Goal: Task Accomplishment & Management: Manage account settings

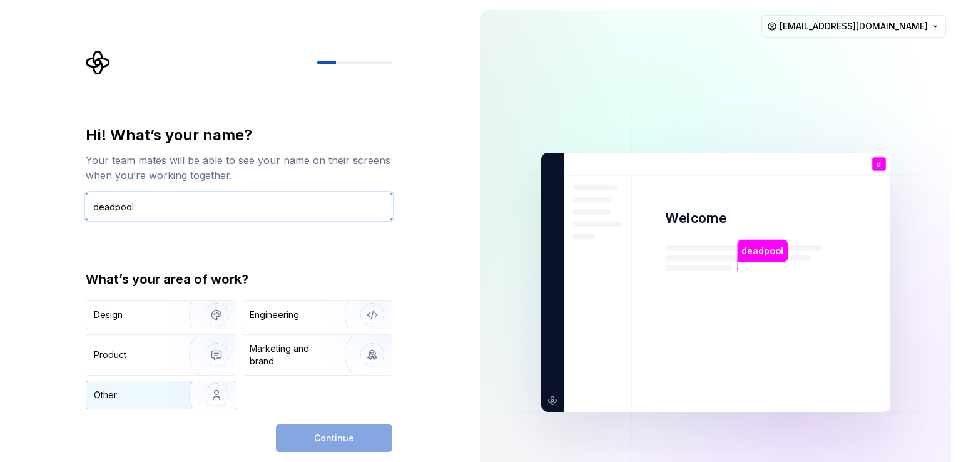
type input "deadpool"
click at [208, 399] on img "button" at bounding box center [208, 395] width 80 height 84
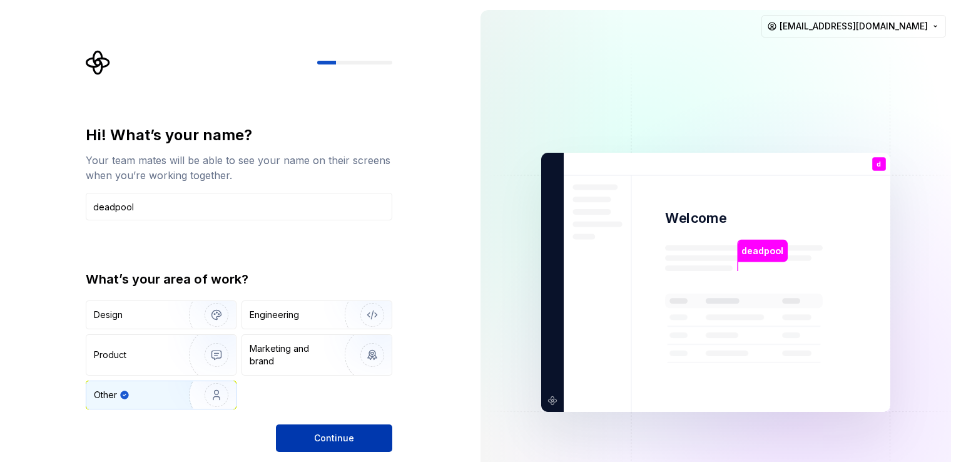
click at [337, 433] on span "Continue" at bounding box center [334, 438] width 40 height 13
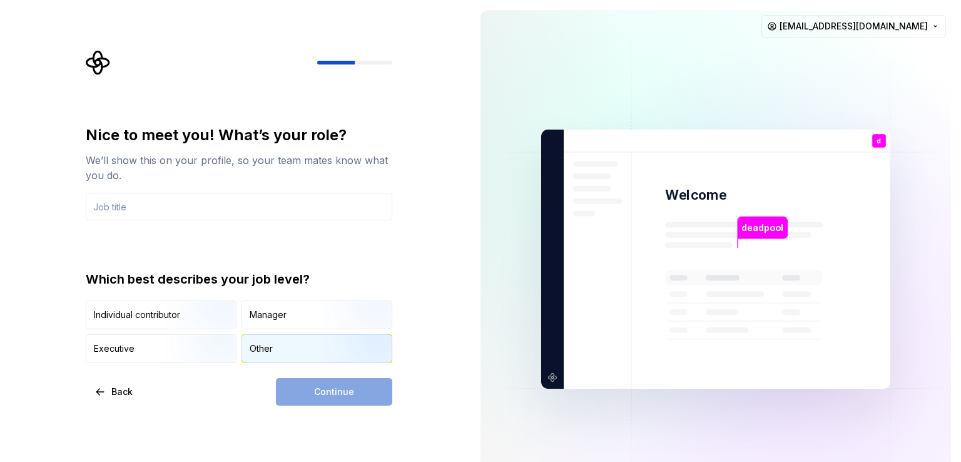
click at [285, 348] on div "Other" at bounding box center [317, 349] width 150 height 28
click at [354, 397] on div "Continue" at bounding box center [334, 392] width 116 height 28
click at [230, 212] on input "text" at bounding box center [239, 207] width 307 height 28
click at [301, 350] on div "Other" at bounding box center [317, 349] width 150 height 28
click at [352, 401] on div "Continue" at bounding box center [334, 392] width 116 height 28
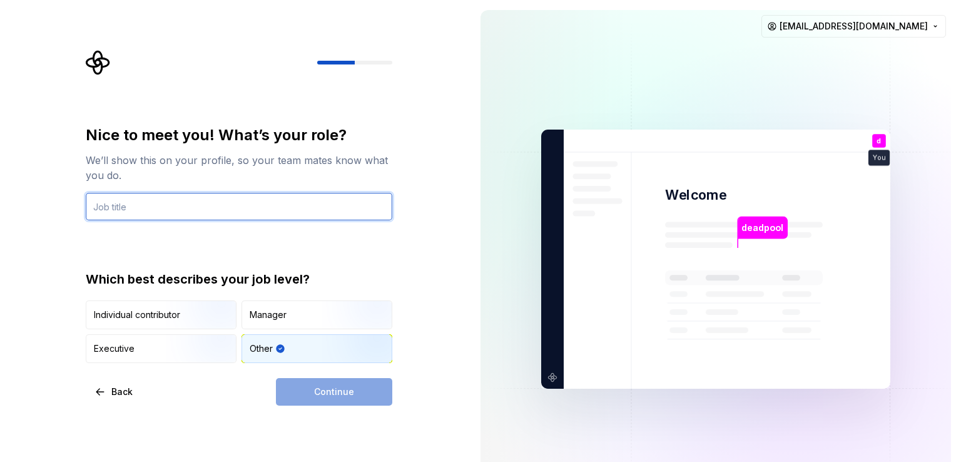
click at [240, 199] on input "text" at bounding box center [239, 207] width 307 height 28
type input "Sql Summer Intern"
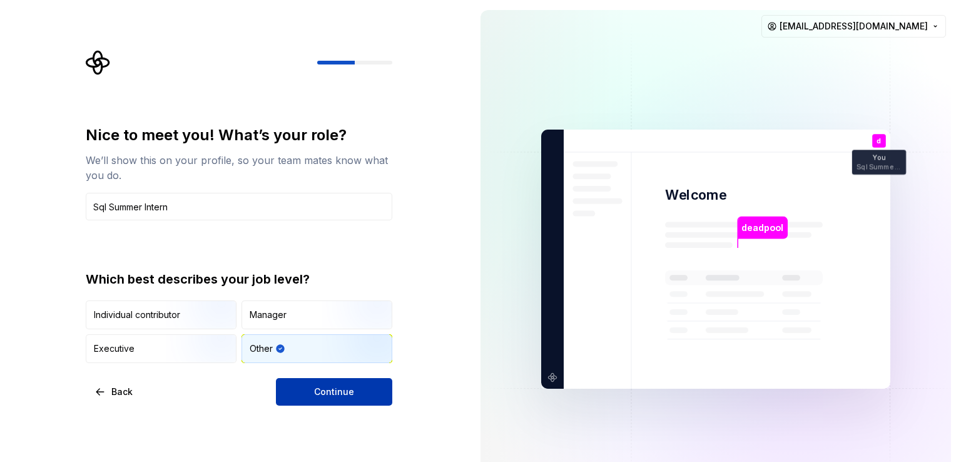
click at [347, 393] on span "Continue" at bounding box center [334, 391] width 40 height 13
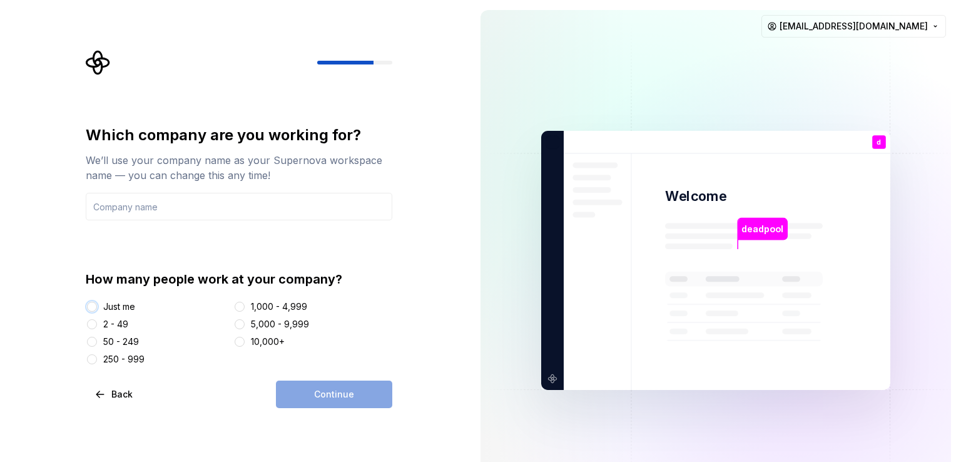
click at [95, 306] on button "Just me" at bounding box center [92, 307] width 10 height 10
click at [213, 206] on input "text" at bounding box center [239, 207] width 307 height 28
click at [332, 396] on span "Continue" at bounding box center [334, 394] width 40 height 13
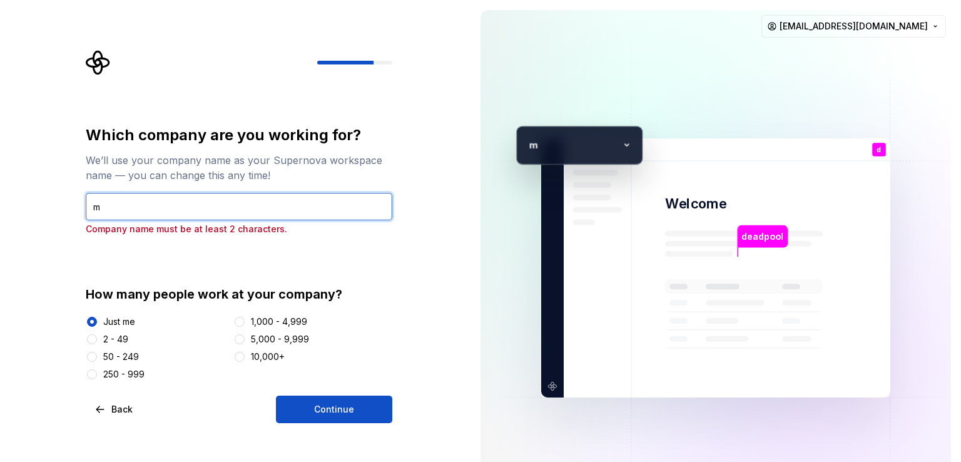
click at [138, 214] on input "m" at bounding box center [239, 207] width 307 height 28
click at [145, 211] on input "mn" at bounding box center [239, 207] width 307 height 28
type input "m"
type input "DC"
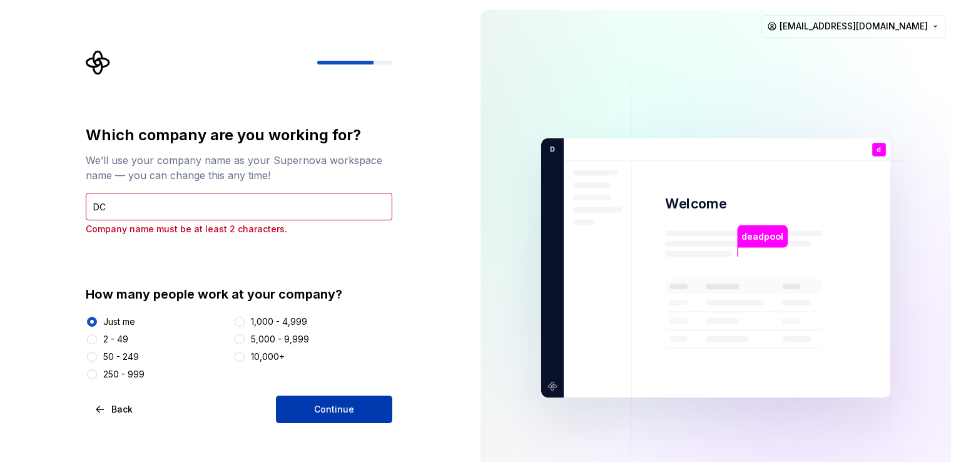
click at [334, 414] on span "Continue" at bounding box center [334, 409] width 40 height 13
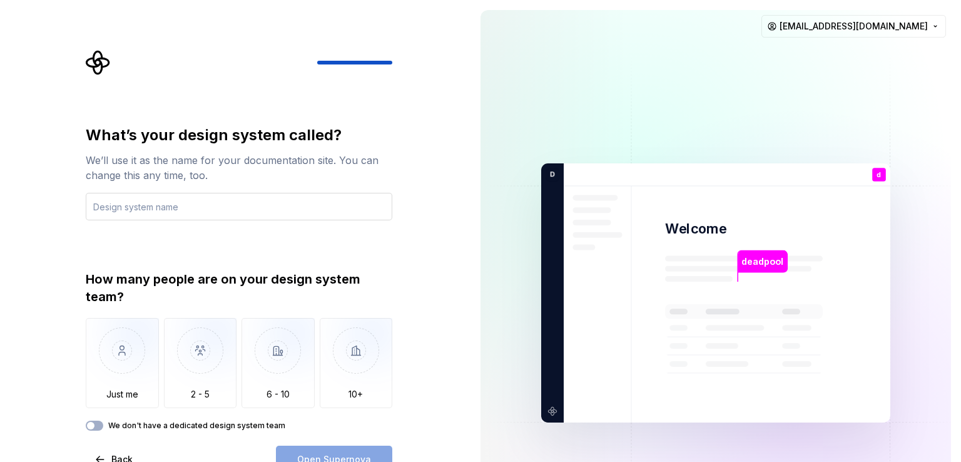
click at [215, 195] on input "text" at bounding box center [239, 207] width 307 height 28
type input "m"
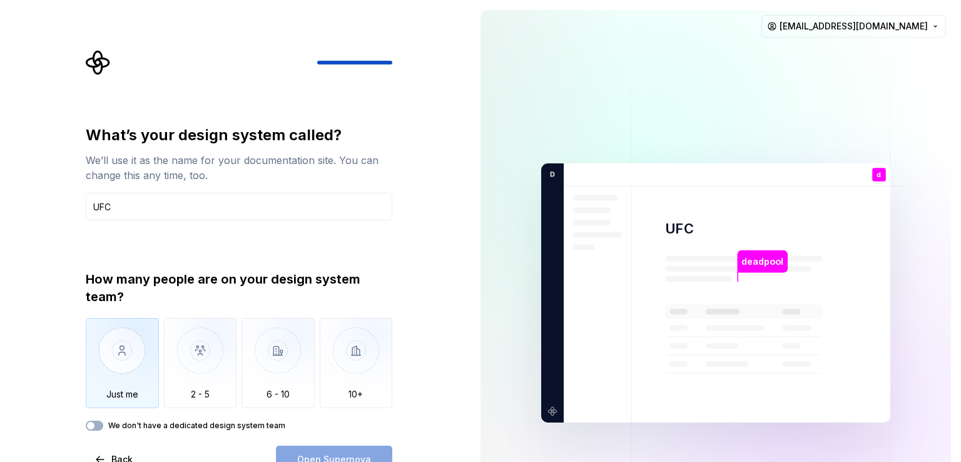
type input "UFC"
click at [133, 387] on img "button" at bounding box center [122, 360] width 73 height 84
click at [362, 453] on span "Open Supernova" at bounding box center [334, 459] width 74 height 13
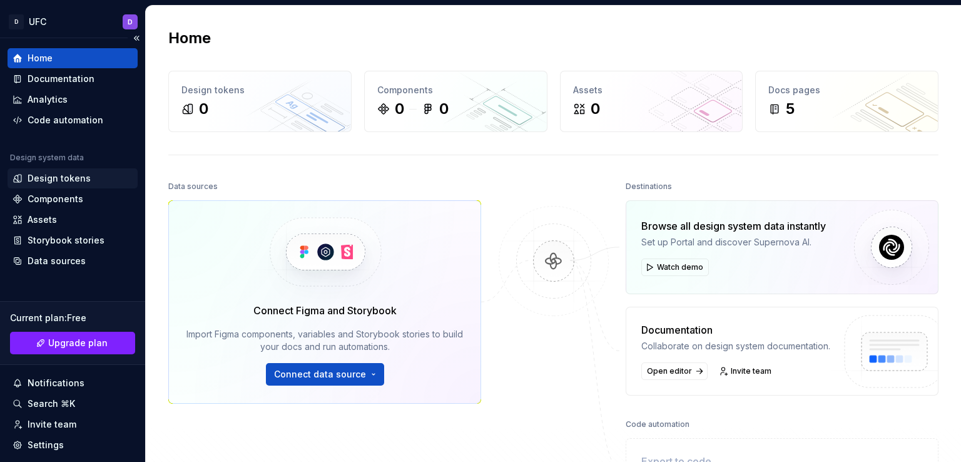
click at [64, 175] on div "Design tokens" at bounding box center [59, 178] width 63 height 13
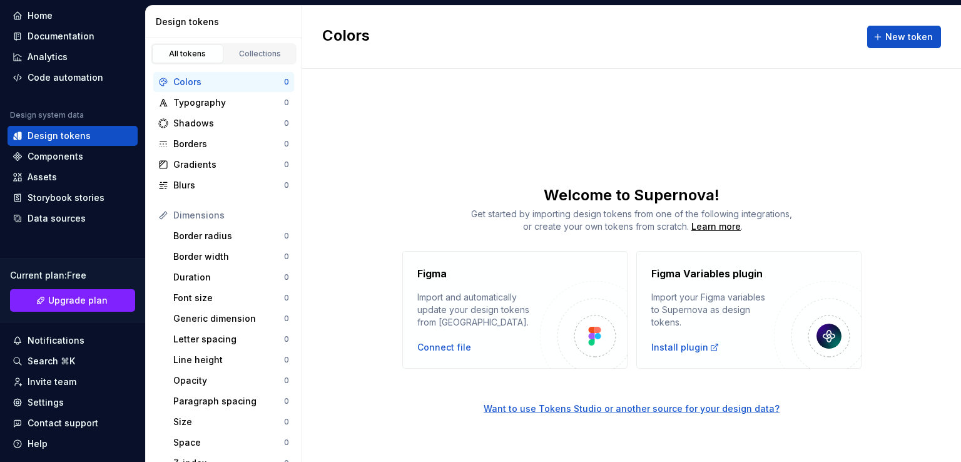
scroll to position [39, 0]
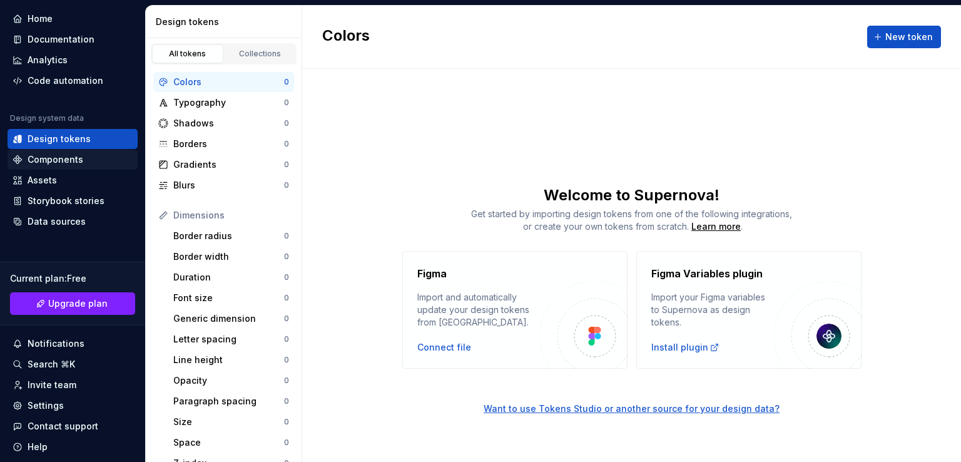
click at [61, 162] on div "Components" at bounding box center [56, 159] width 56 height 13
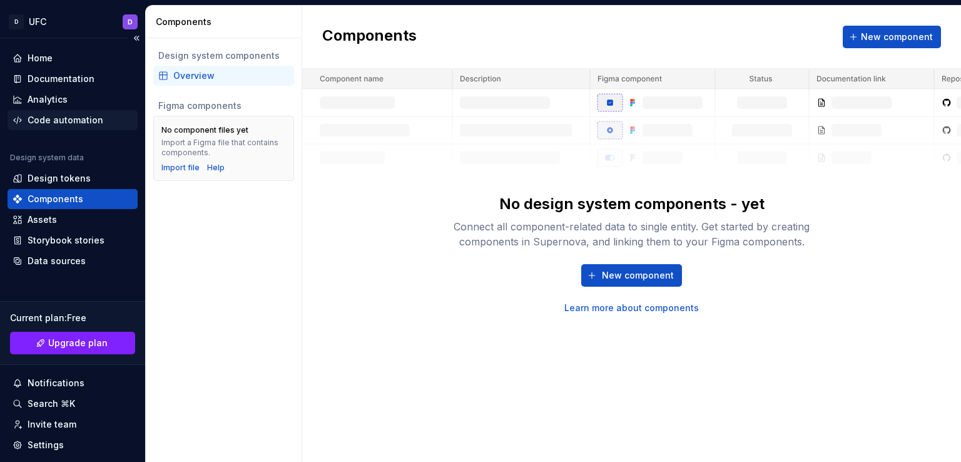
click at [63, 120] on div "Code automation" at bounding box center [66, 120] width 76 height 13
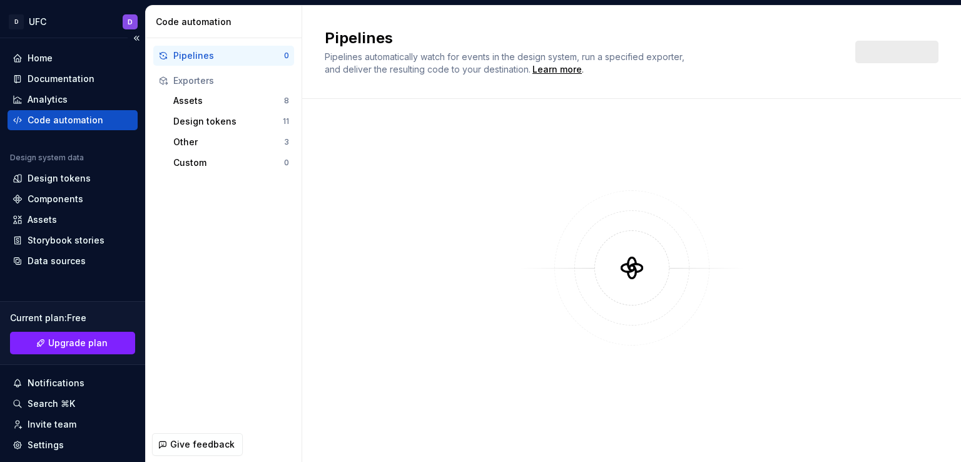
click at [63, 120] on div "Code automation" at bounding box center [66, 120] width 76 height 13
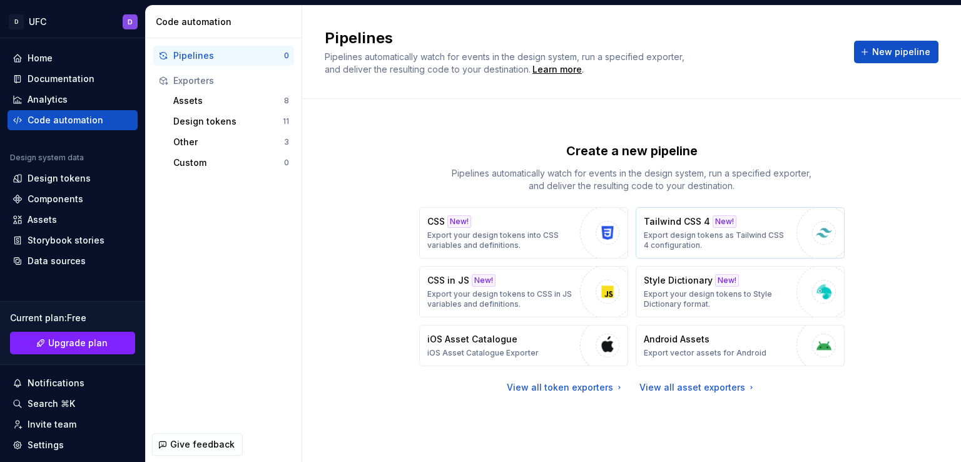
click at [683, 233] on p "Export design tokens as Tailwind CSS 4 configuration." at bounding box center [717, 240] width 146 height 20
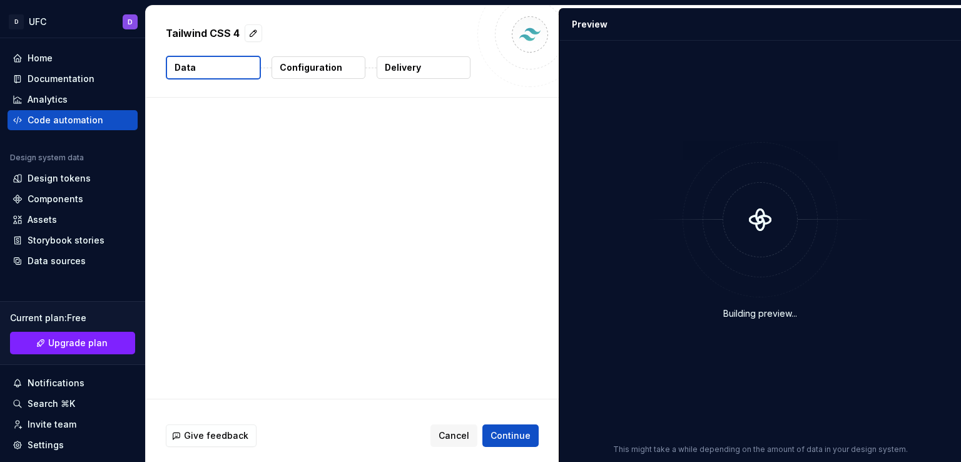
click at [683, 233] on div at bounding box center [760, 219] width 225 height 75
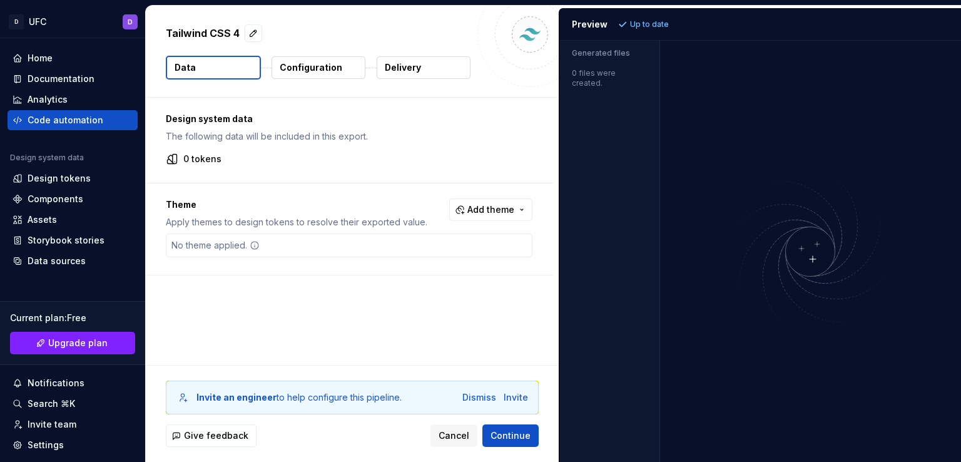
click at [351, 243] on div "No theme applied." at bounding box center [349, 245] width 367 height 24
click at [510, 216] on button "Add theme" at bounding box center [490, 209] width 83 height 23
click at [449, 265] on div "Dark" at bounding box center [464, 259] width 119 height 13
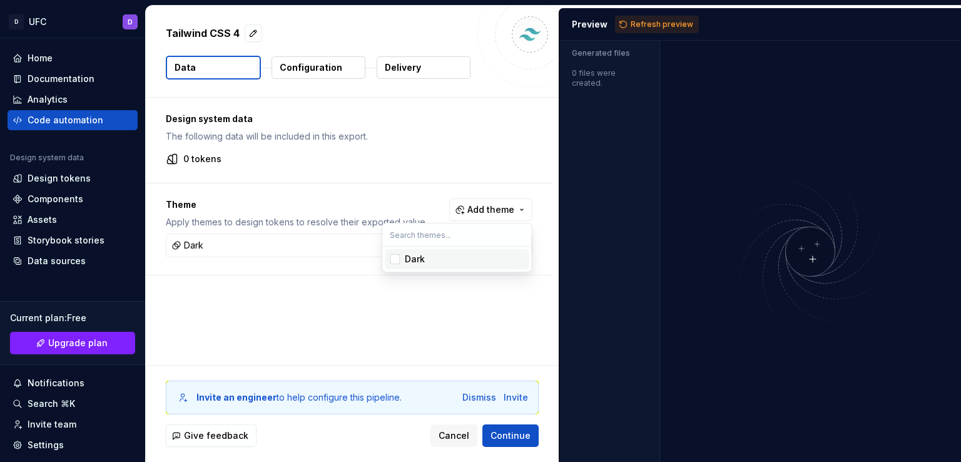
click at [449, 265] on div "Dark" at bounding box center [464, 259] width 119 height 13
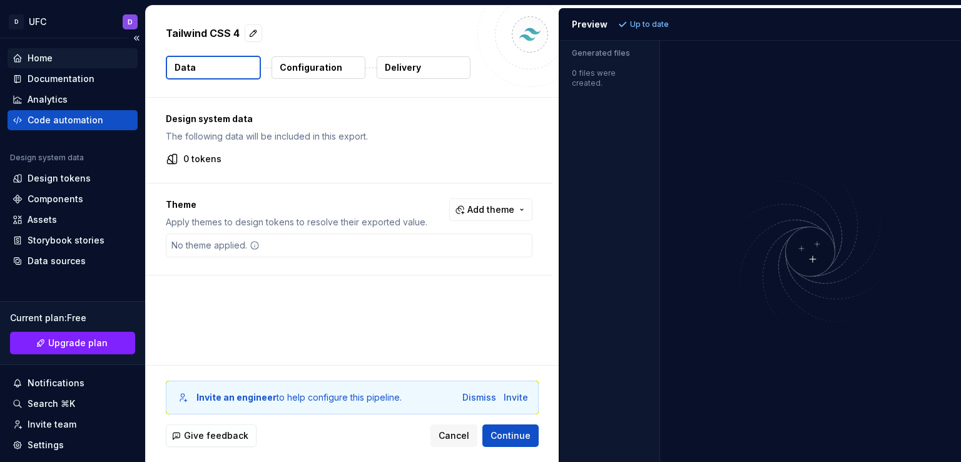
click at [48, 58] on html "D UFC D Home Documentation Analytics Code automation Design system data Design …" at bounding box center [480, 231] width 961 height 462
click at [48, 58] on div "Home" at bounding box center [40, 58] width 25 height 13
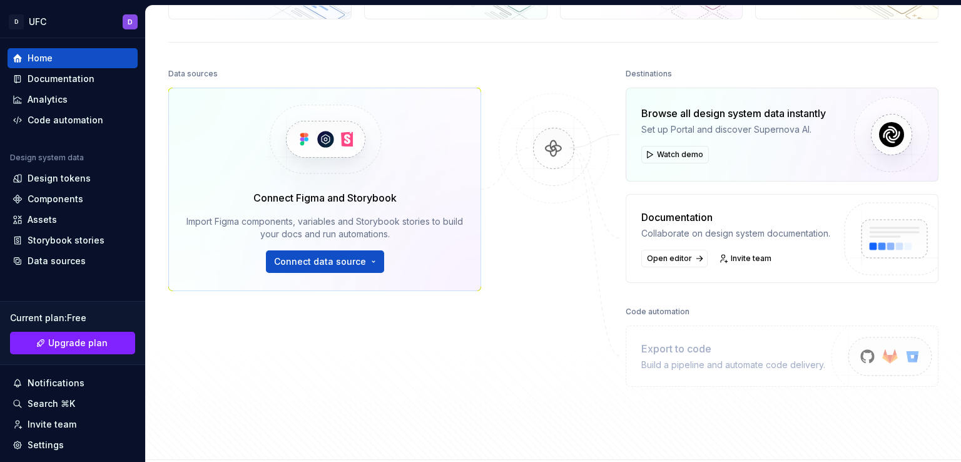
scroll to position [215, 0]
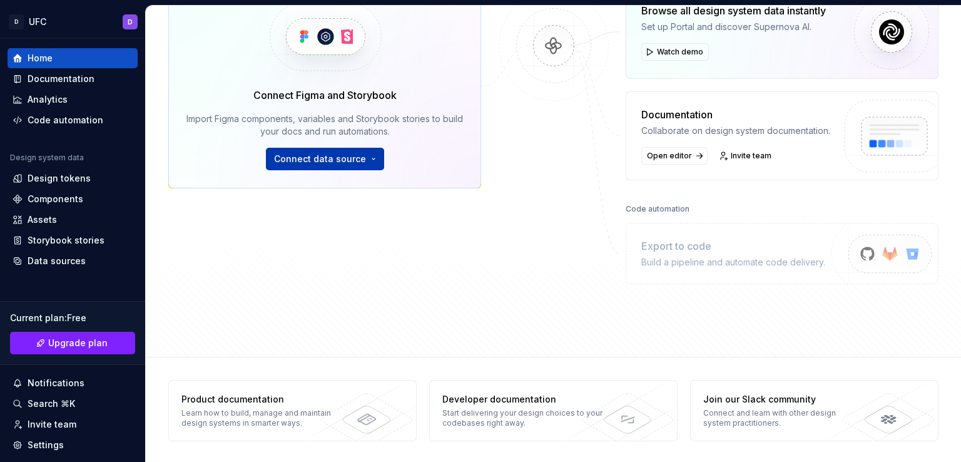
click at [352, 161] on span "Connect data source" at bounding box center [320, 159] width 92 height 13
click at [73, 170] on div "Design tokens" at bounding box center [73, 178] width 130 height 20
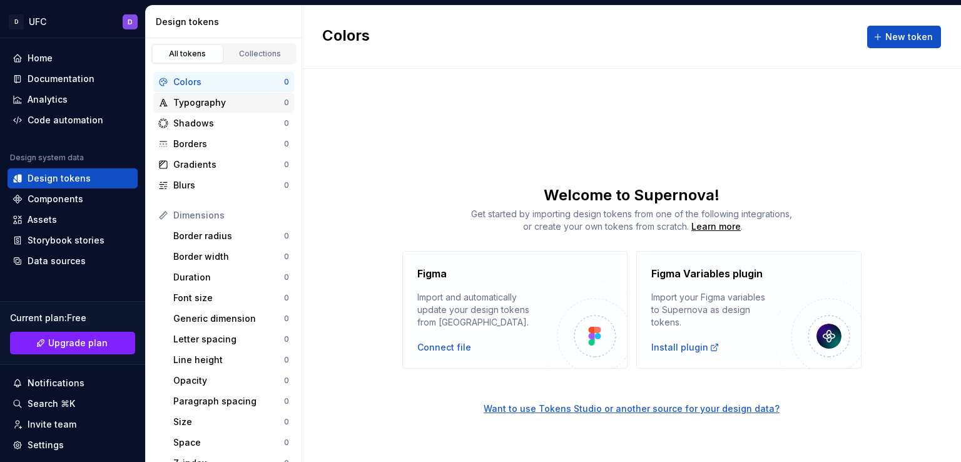
click at [232, 100] on div "Typography" at bounding box center [228, 102] width 111 height 13
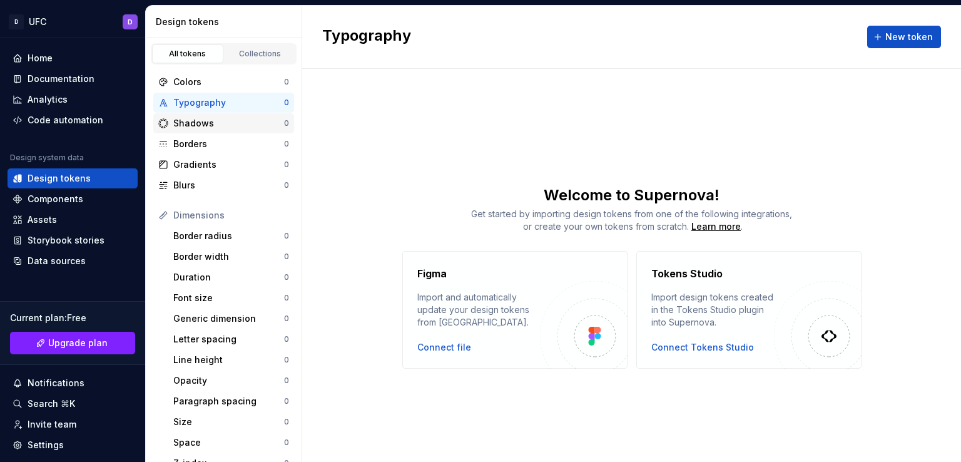
click at [209, 126] on div "Shadows" at bounding box center [228, 123] width 111 height 13
click at [275, 53] on div "Collections" at bounding box center [260, 54] width 63 height 10
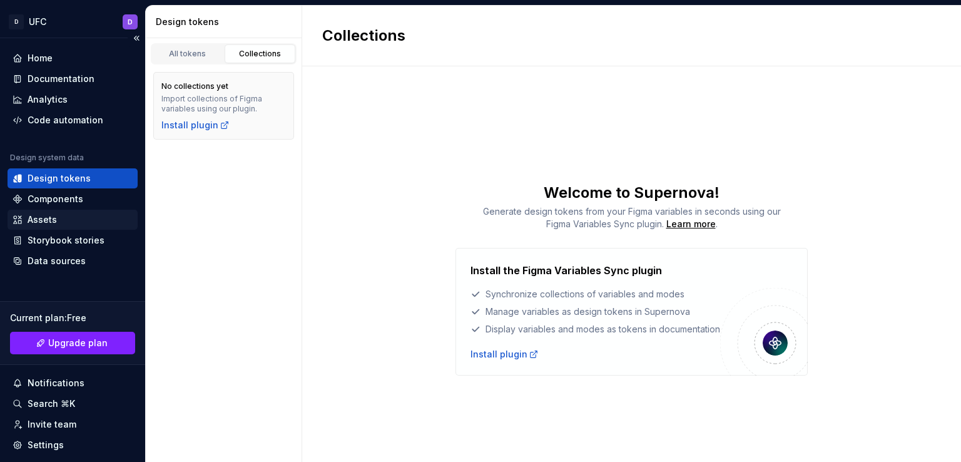
click at [59, 220] on div "Assets" at bounding box center [73, 219] width 120 height 13
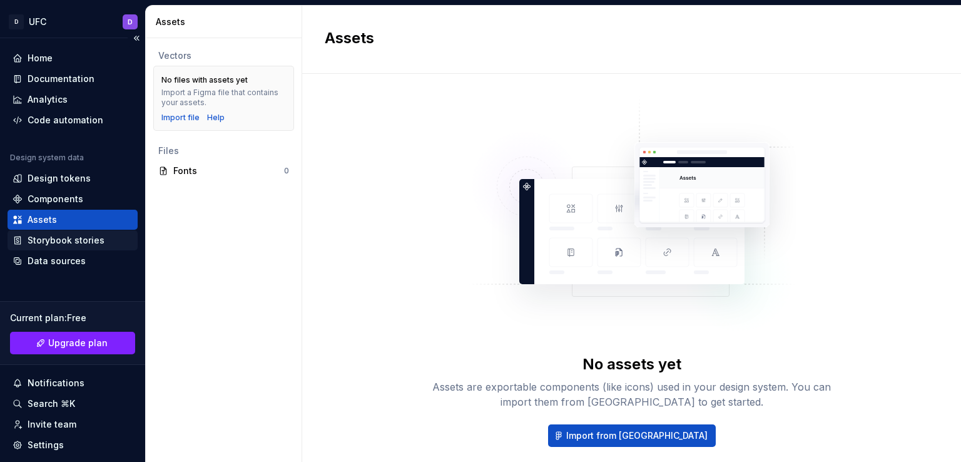
click at [59, 247] on div "Storybook stories" at bounding box center [73, 240] width 130 height 20
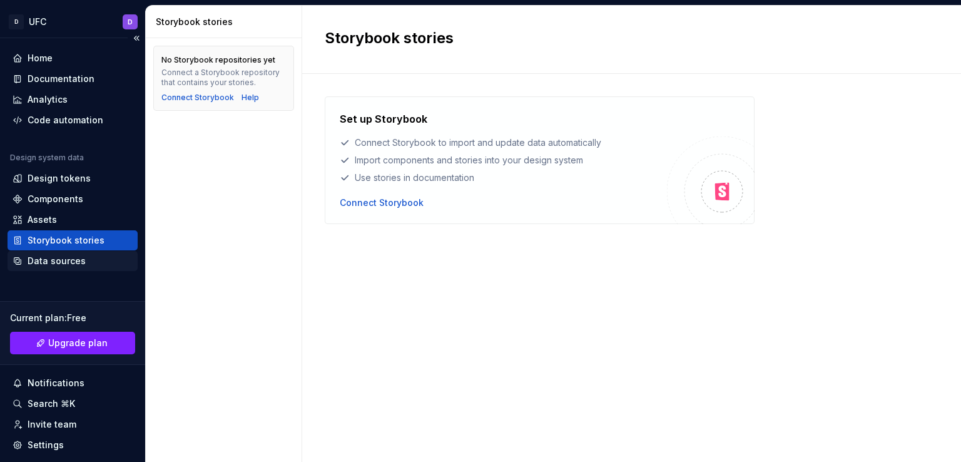
click at [64, 260] on div "Data sources" at bounding box center [57, 261] width 58 height 13
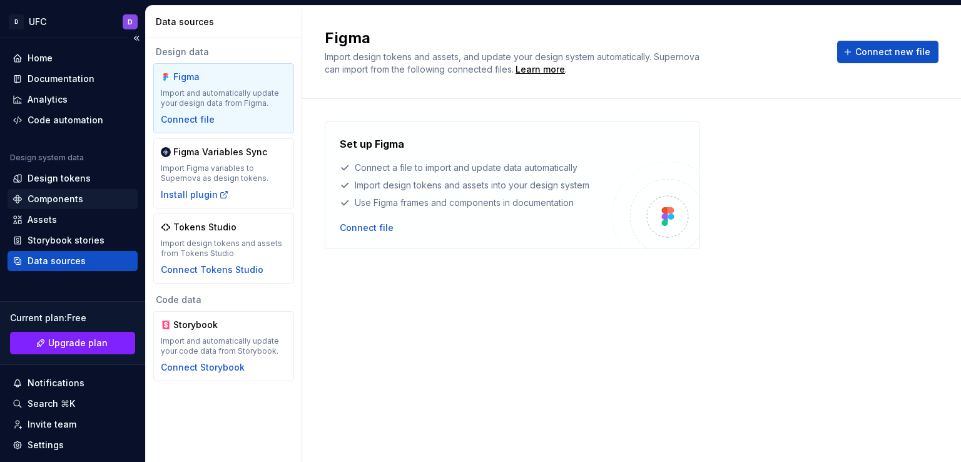
click at [88, 188] on div "Design system data Design tokens Components Assets Storybook stories Data sourc…" at bounding box center [73, 212] width 130 height 118
click at [86, 185] on div "Design tokens" at bounding box center [73, 178] width 130 height 20
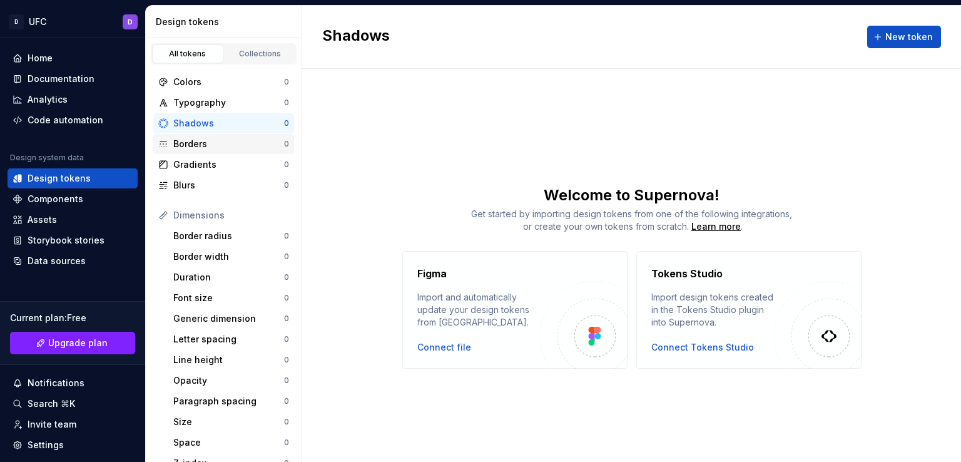
click at [181, 141] on div "Borders" at bounding box center [228, 144] width 111 height 13
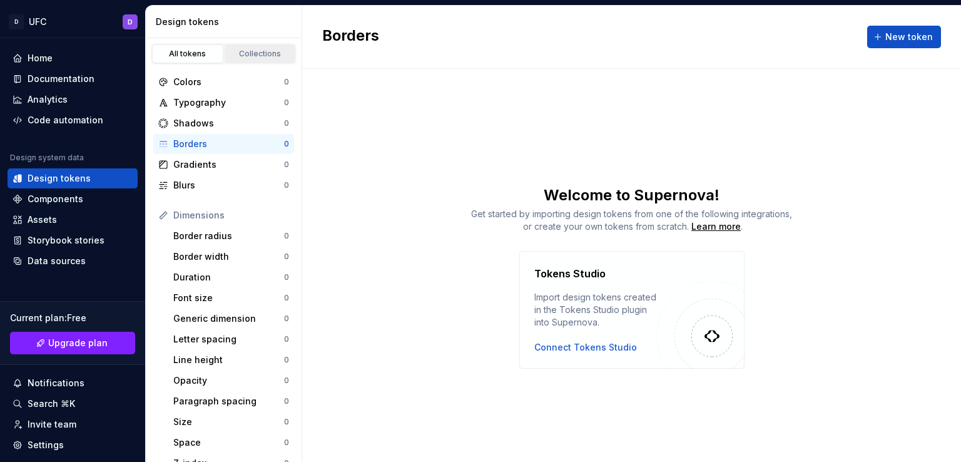
click at [246, 61] on link "Collections" at bounding box center [260, 53] width 71 height 19
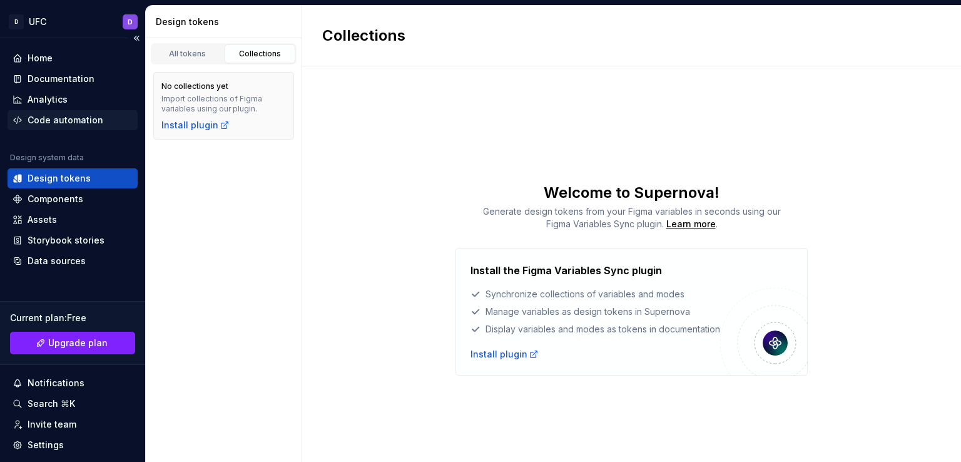
click at [80, 118] on div "Code automation" at bounding box center [66, 120] width 76 height 13
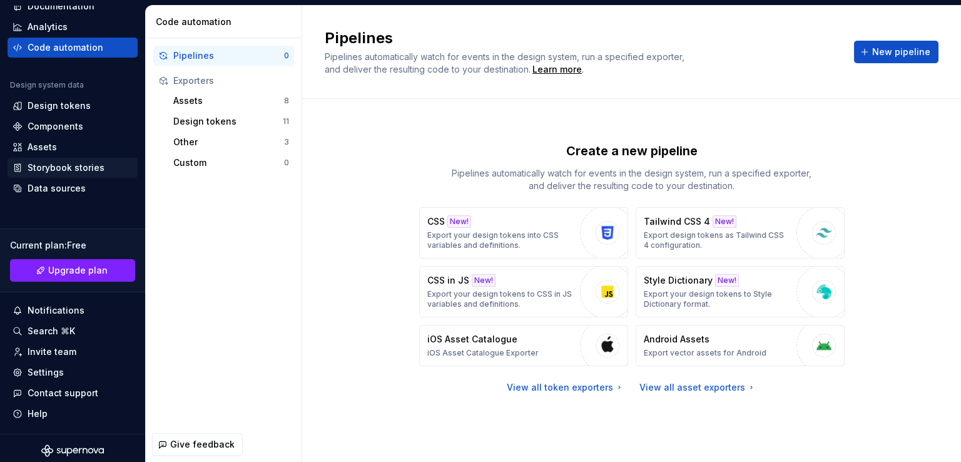
scroll to position [78, 0]
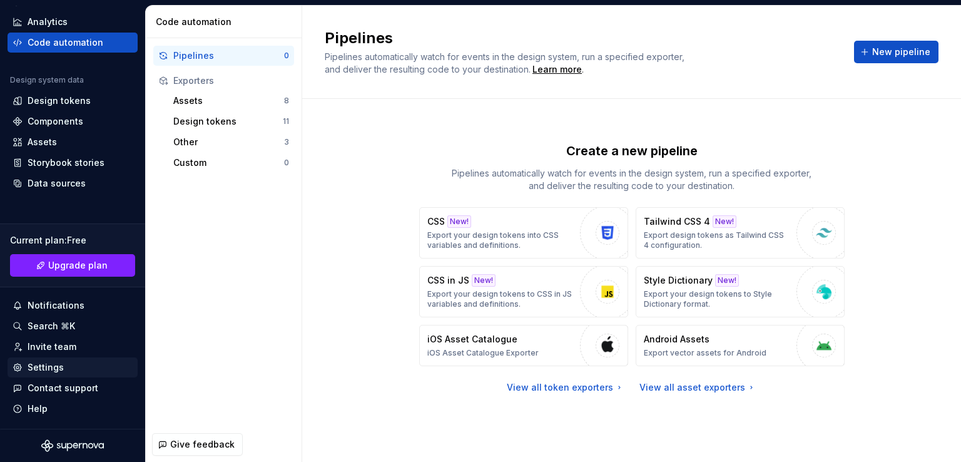
click at [47, 367] on div "Settings" at bounding box center [46, 367] width 36 height 13
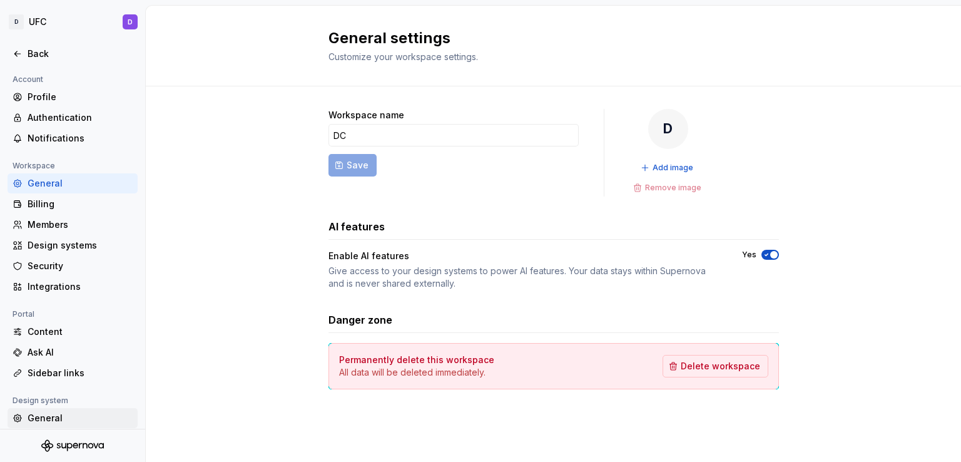
click at [56, 424] on div "General" at bounding box center [80, 418] width 105 height 13
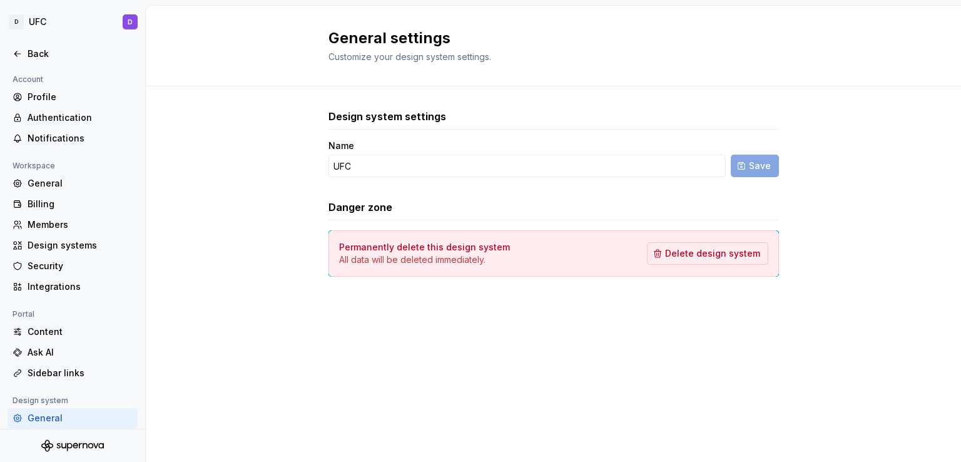
click at [56, 424] on div "General" at bounding box center [80, 418] width 105 height 13
click at [70, 96] on div "Profile" at bounding box center [80, 97] width 105 height 13
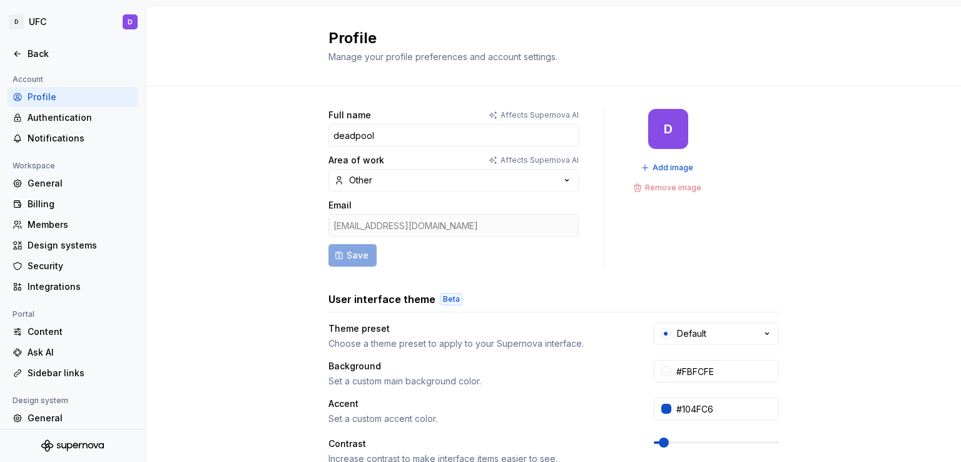
click at [70, 96] on div "Profile" at bounding box center [80, 97] width 105 height 13
click at [50, 251] on div "Design systems" at bounding box center [80, 245] width 105 height 13
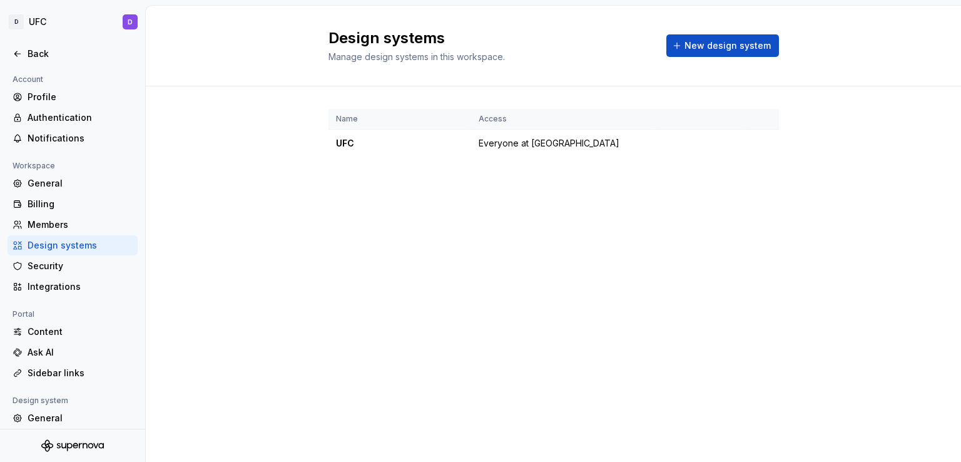
click at [50, 251] on div "Design systems" at bounding box center [80, 245] width 105 height 13
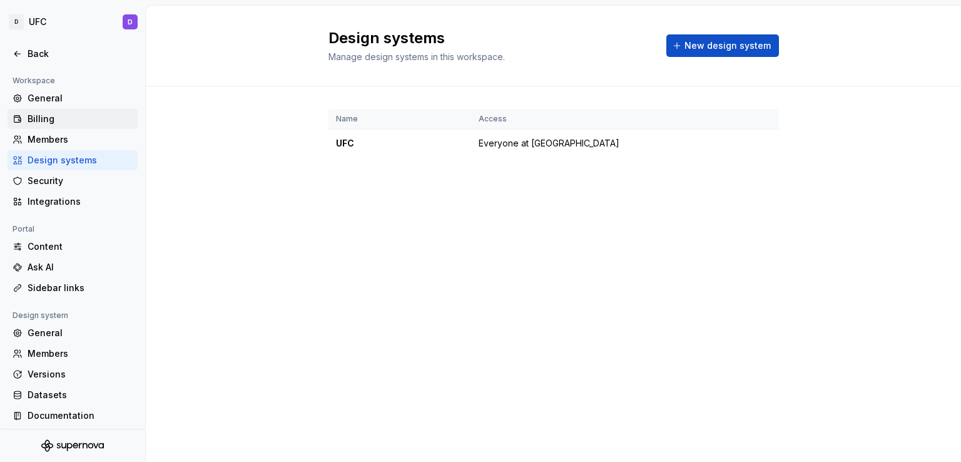
scroll to position [89, 0]
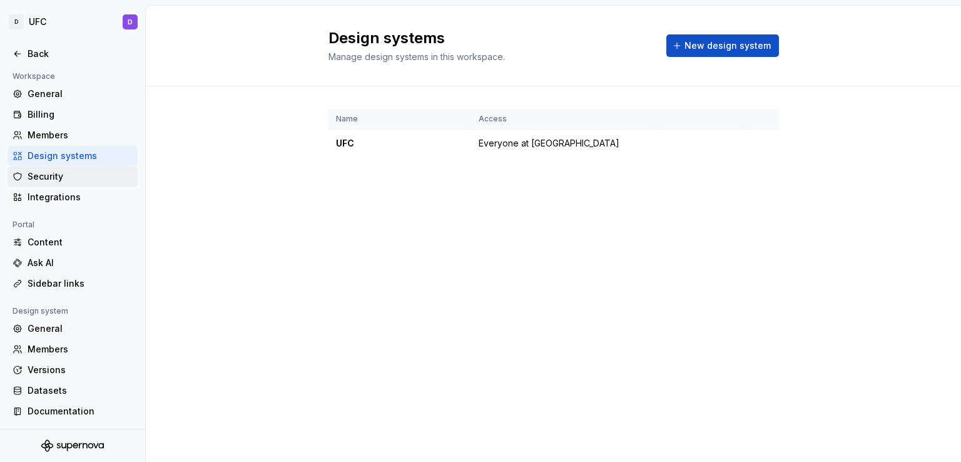
click at [38, 178] on div "Security" at bounding box center [80, 176] width 105 height 13
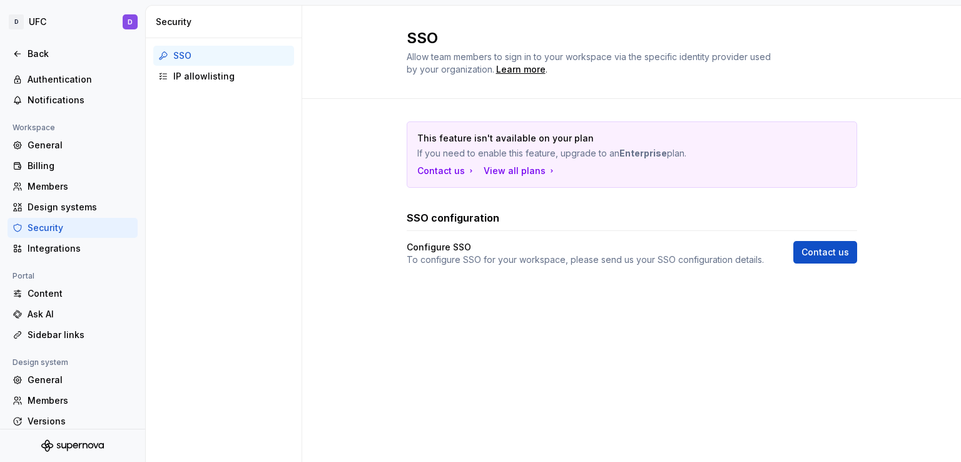
scroll to position [89, 0]
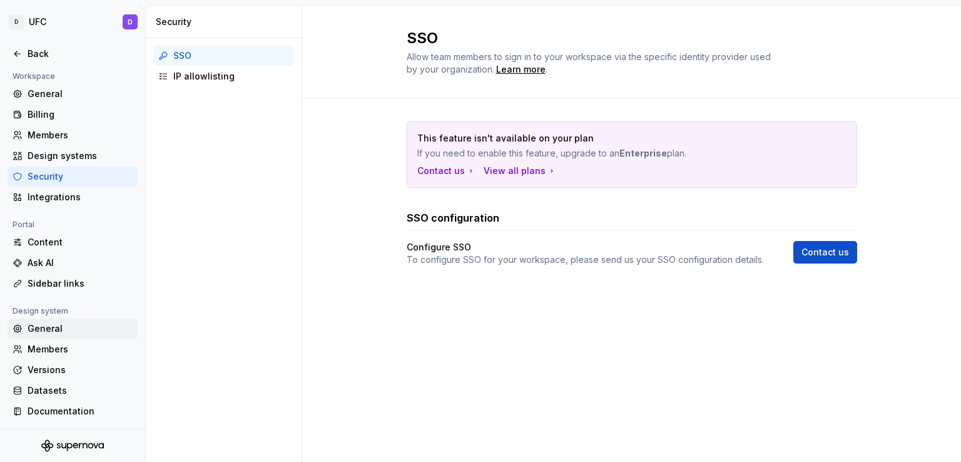
click at [58, 327] on div "General" at bounding box center [80, 328] width 105 height 13
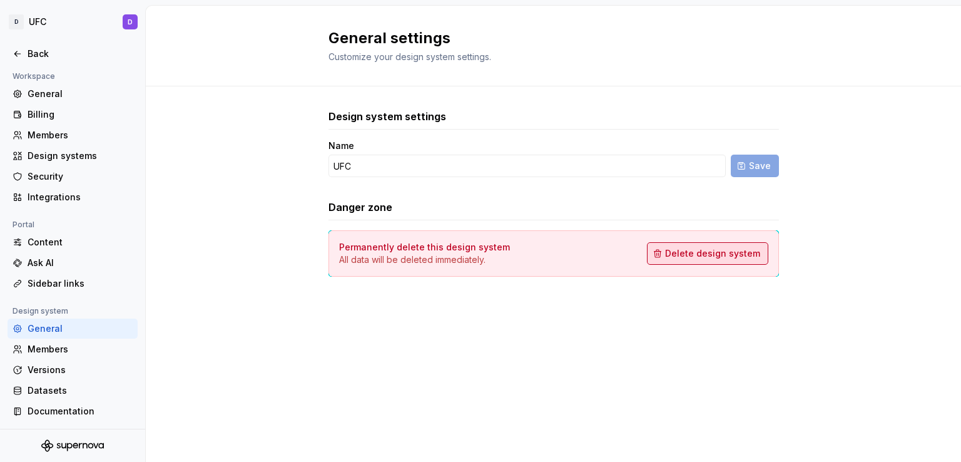
click at [723, 256] on span "Delete design system" at bounding box center [712, 253] width 95 height 13
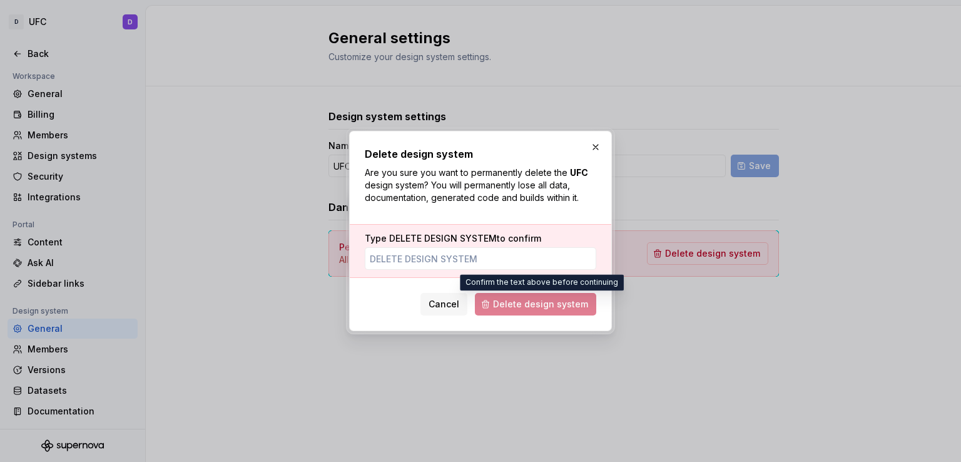
click at [563, 306] on span "Delete design system" at bounding box center [535, 304] width 121 height 23
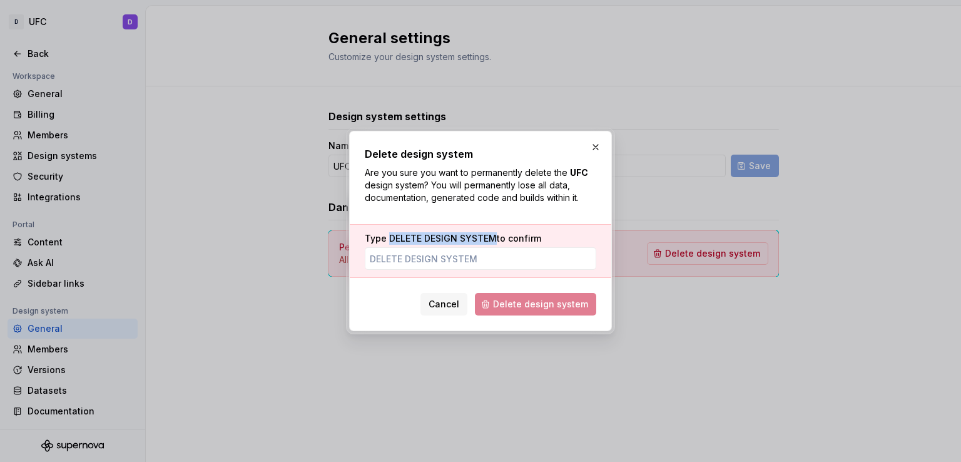
drag, startPoint x: 388, startPoint y: 238, endPoint x: 495, endPoint y: 238, distance: 107.0
click at [495, 238] on label "Type DELETE DESIGN SYSTEM to confirm" at bounding box center [453, 238] width 176 height 13
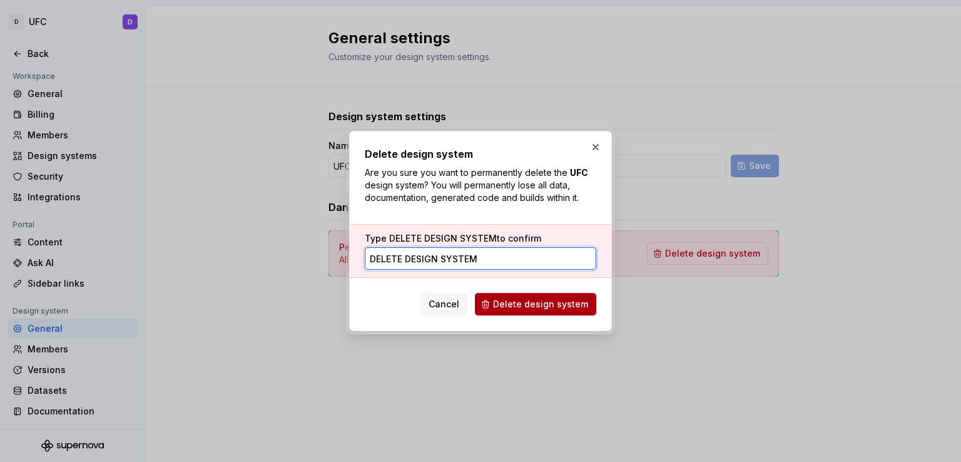
type input "DELETE DESIGN SYSTEM"
click at [523, 313] on button "Delete design system" at bounding box center [535, 304] width 121 height 23
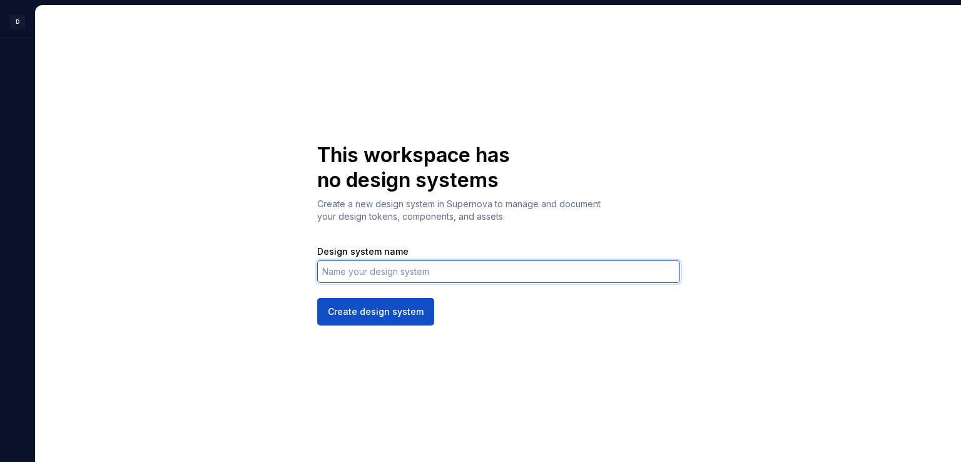
click at [354, 271] on input "Design system name" at bounding box center [498, 271] width 363 height 23
type input "deadpool"
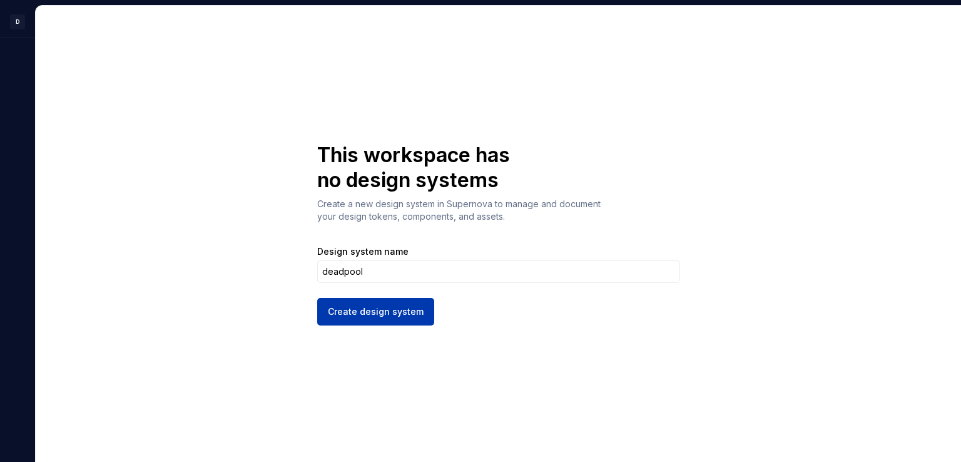
click at [399, 316] on span "Create design system" at bounding box center [376, 311] width 96 height 13
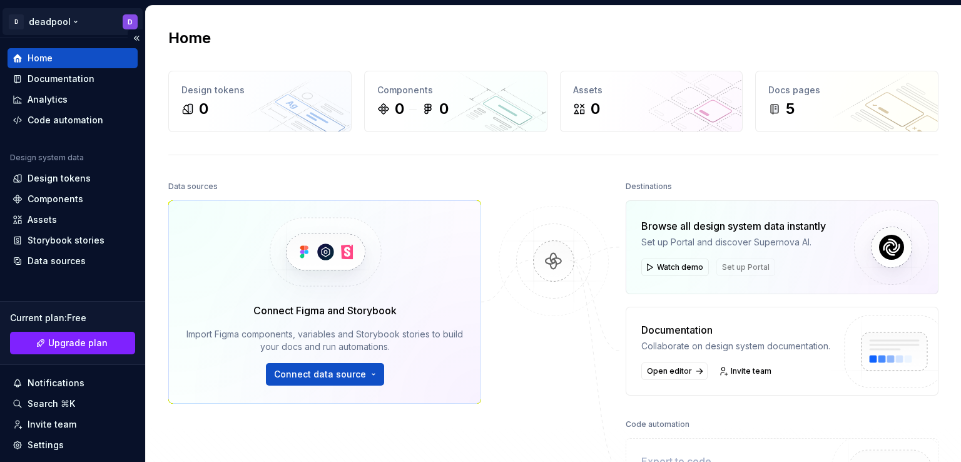
click at [125, 18] on html "D deadpool D Home Documentation Analytics Code automation Design system data De…" at bounding box center [480, 231] width 961 height 462
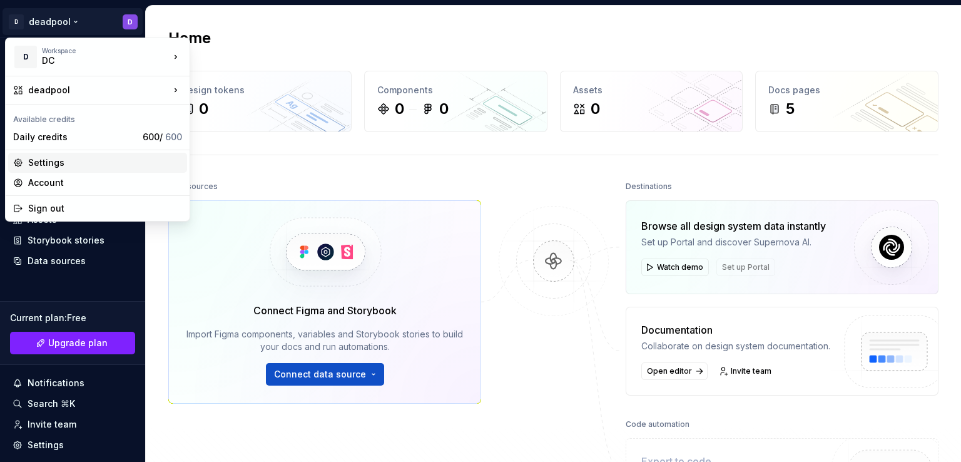
click at [65, 168] on div "Settings" at bounding box center [97, 163] width 179 height 20
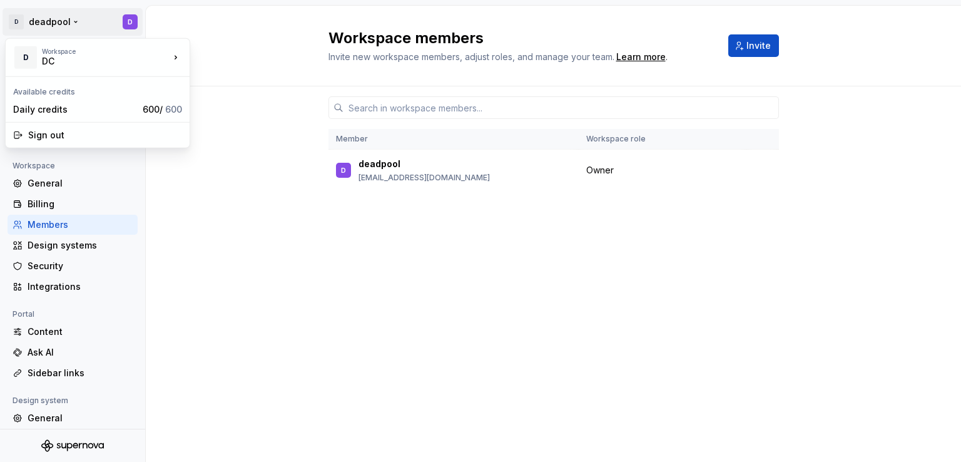
click at [126, 24] on html "D deadpool D Back Account Profile Authentication Notifications Workspace Genera…" at bounding box center [480, 231] width 961 height 462
click at [130, 21] on html "D deadpool D Back Account Profile Authentication Notifications Workspace Genera…" at bounding box center [480, 231] width 961 height 462
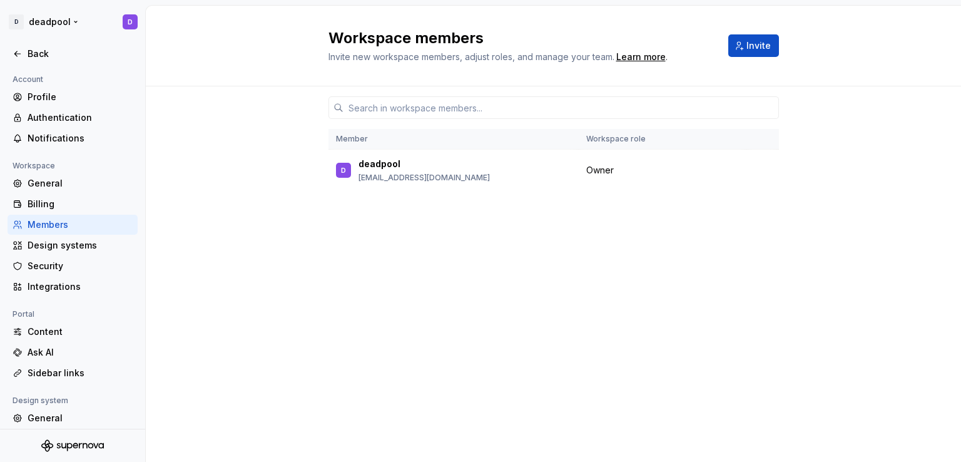
click at [130, 21] on html "D deadpool D Back Account Profile Authentication Notifications Workspace Genera…" at bounding box center [480, 231] width 961 height 462
click at [248, 363] on html "D deadpool D Back Account Profile Authentication Notifications Workspace Genera…" at bounding box center [480, 231] width 961 height 462
click at [57, 406] on div "Design system" at bounding box center [41, 400] width 66 height 15
click at [56, 414] on div "General" at bounding box center [80, 418] width 105 height 13
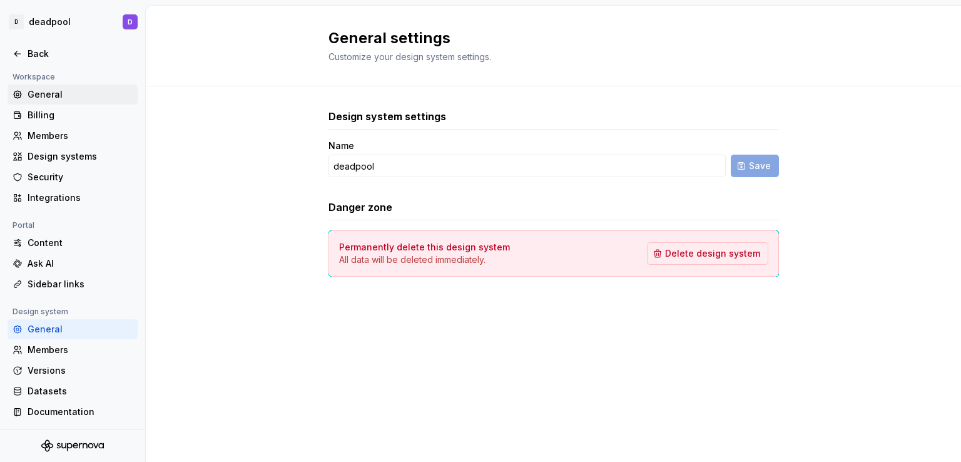
scroll to position [89, 0]
click at [125, 21] on html "D deadpool D Back Account Profile Authentication Notifications Workspace Genera…" at bounding box center [480, 231] width 961 height 462
click at [37, 346] on html "D deadpool D Back Account Profile Authentication Notifications Workspace Genera…" at bounding box center [480, 231] width 961 height 462
click at [132, 21] on html "D deadpool D Back Account Profile Authentication Notifications Workspace Genera…" at bounding box center [480, 231] width 961 height 462
click at [303, 236] on html "D deadpool D Back Account Profile Authentication Notifications Workspace Genera…" at bounding box center [480, 231] width 961 height 462
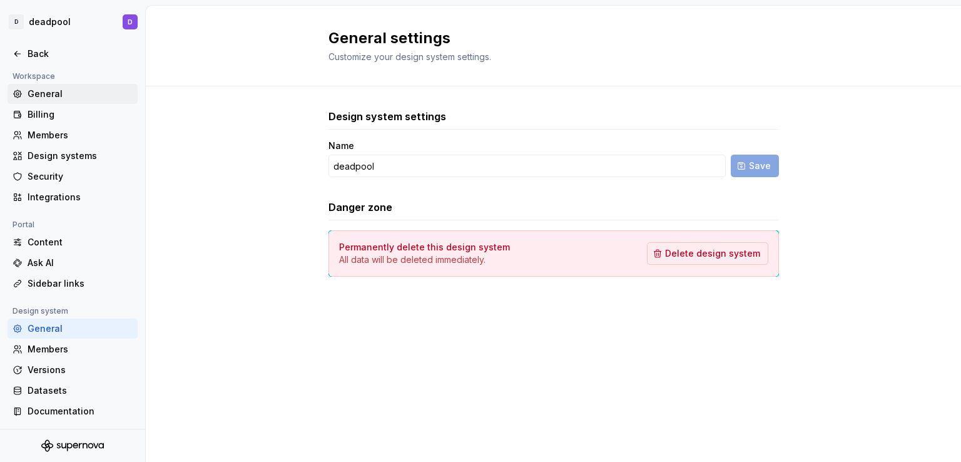
click at [56, 88] on div "General" at bounding box center [80, 94] width 105 height 13
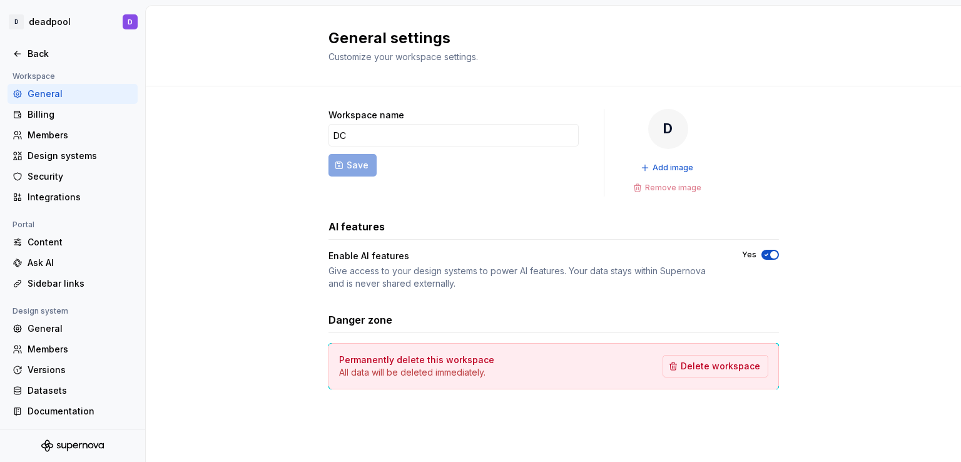
click at [56, 88] on div "General" at bounding box center [80, 94] width 105 height 13
click at [57, 88] on div "General" at bounding box center [80, 94] width 105 height 13
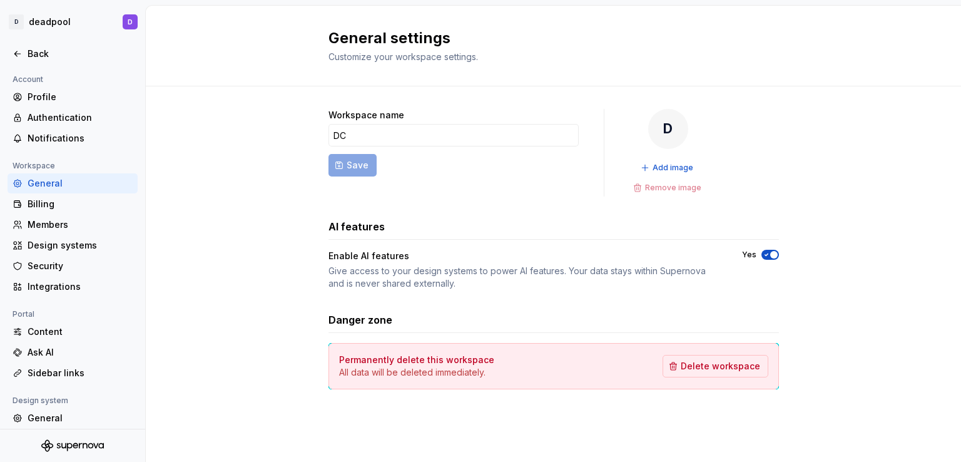
scroll to position [89, 0]
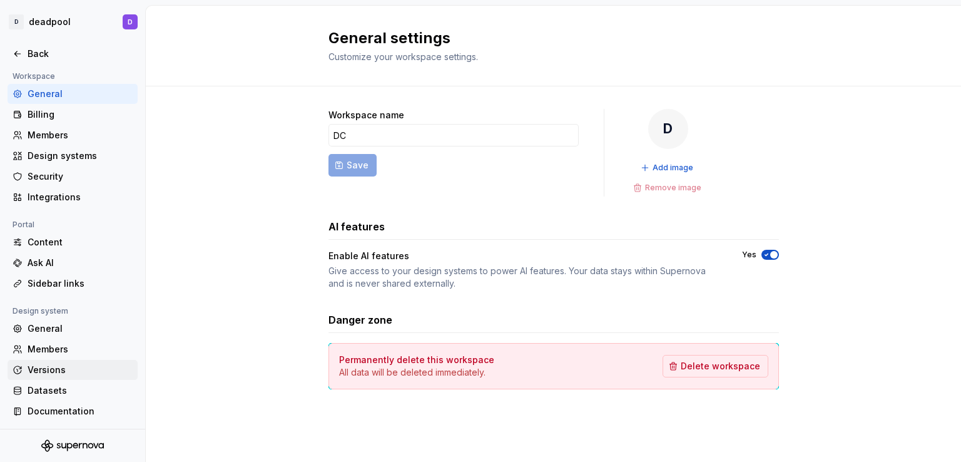
click at [48, 371] on div "Versions" at bounding box center [80, 370] width 105 height 13
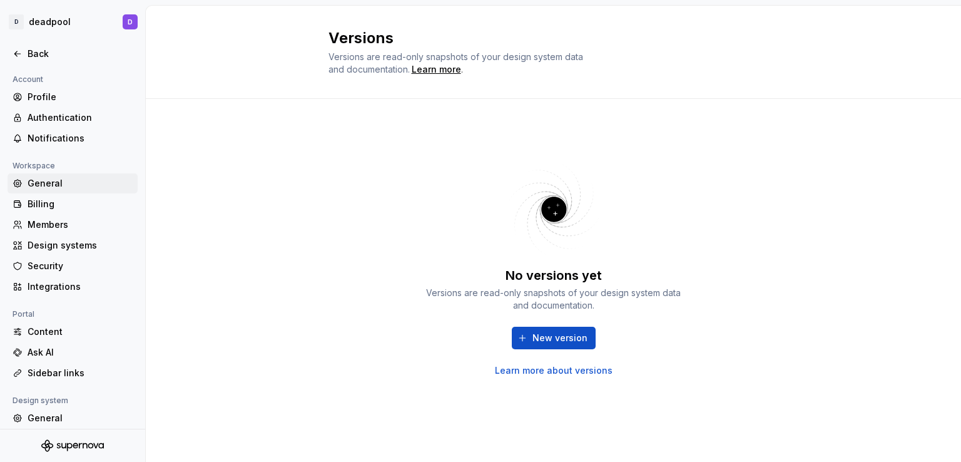
click at [44, 184] on div "General" at bounding box center [80, 183] width 105 height 13
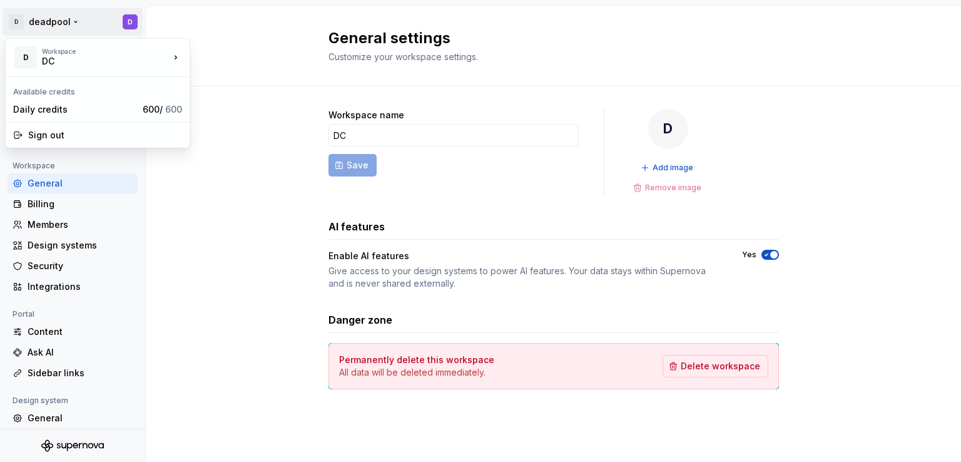
click at [129, 23] on html "D deadpool D Back Account Profile Authentication Notifications Workspace Genera…" at bounding box center [480, 231] width 961 height 462
click at [138, 51] on div "Workspace" at bounding box center [106, 52] width 128 height 8
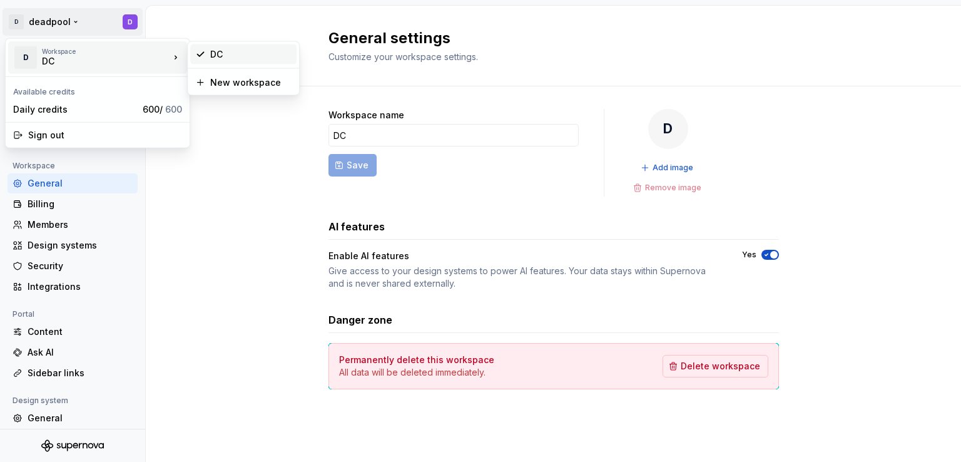
click at [255, 61] on div "DC" at bounding box center [243, 54] width 106 height 20
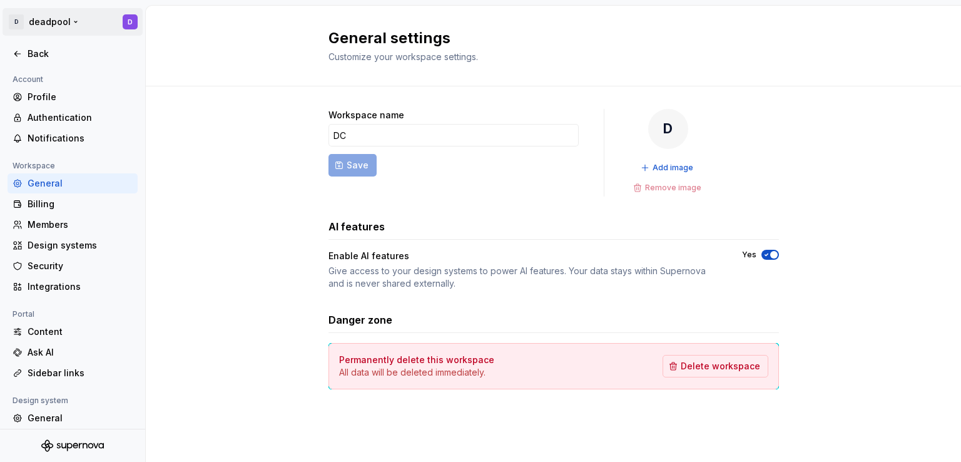
click at [131, 21] on html "D deadpool D Back Account Profile Authentication Notifications Workspace Genera…" at bounding box center [480, 231] width 961 height 462
click at [735, 267] on html "D deadpool D Back Account Profile Authentication Notifications Workspace Genera…" at bounding box center [480, 231] width 961 height 462
click at [83, 94] on div "Profile" at bounding box center [80, 97] width 105 height 13
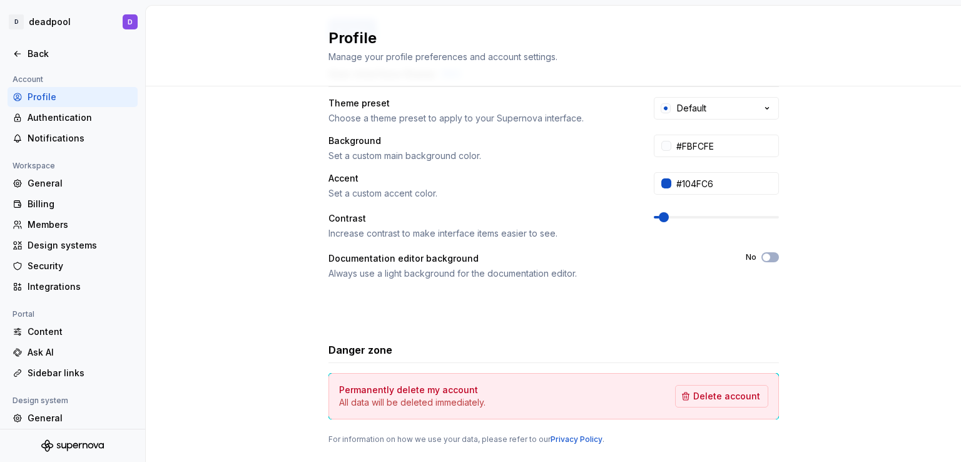
scroll to position [255, 0]
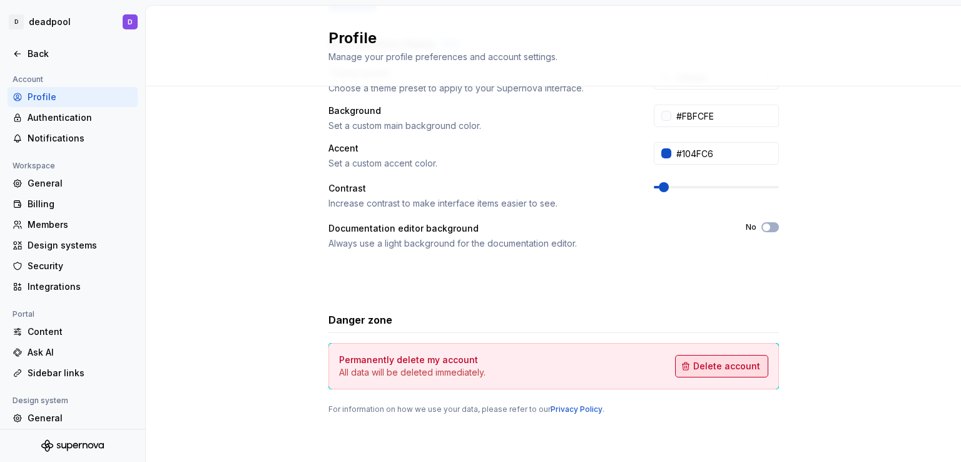
click at [720, 374] on button "Delete account" at bounding box center [721, 366] width 93 height 23
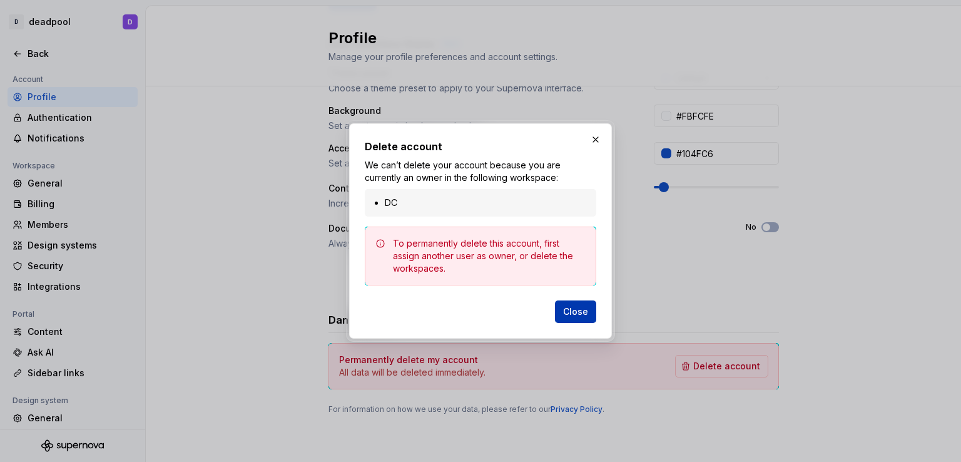
click at [578, 313] on span "Close" at bounding box center [575, 311] width 25 height 13
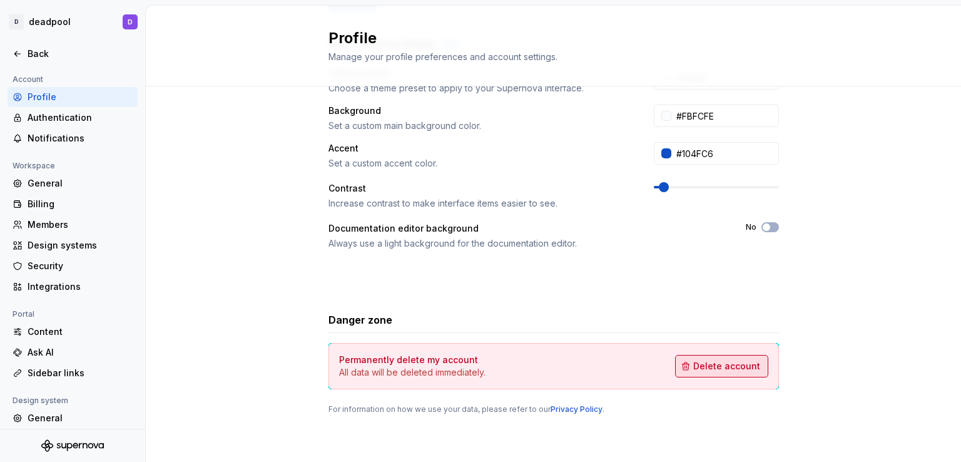
click at [753, 369] on span "Delete account" at bounding box center [726, 366] width 67 height 13
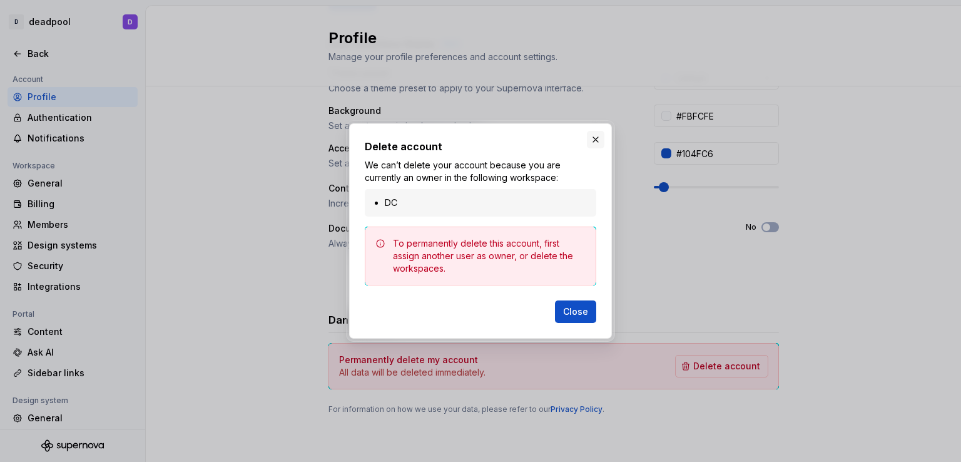
click at [593, 143] on button "button" at bounding box center [596, 140] width 18 height 18
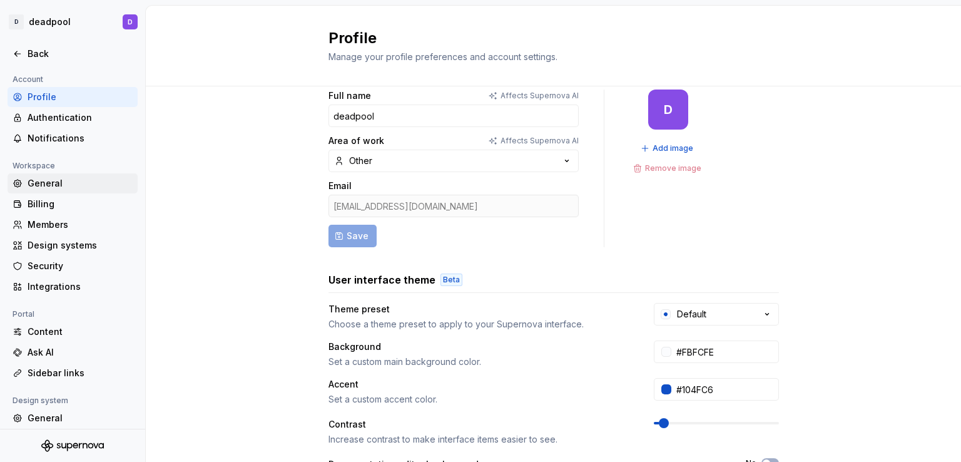
scroll to position [0, 0]
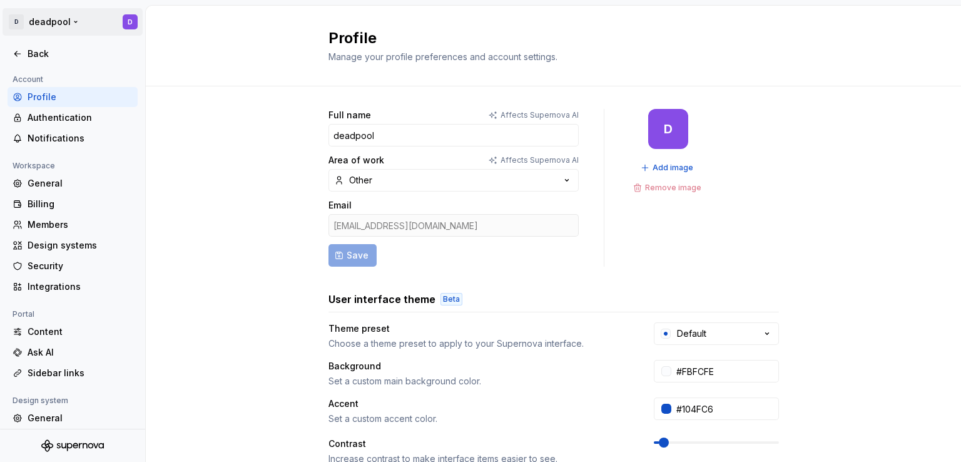
click at [123, 24] on html "D deadpool D Back Account Profile Authentication Notifications Workspace Genera…" at bounding box center [480, 231] width 961 height 462
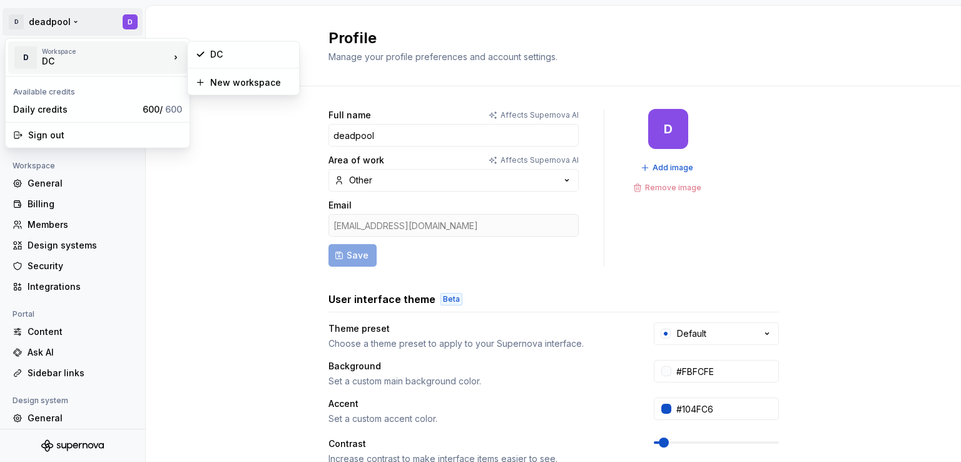
click at [128, 66] on div "DC" at bounding box center [95, 61] width 106 height 13
click at [256, 51] on div "DC" at bounding box center [250, 54] width 81 height 13
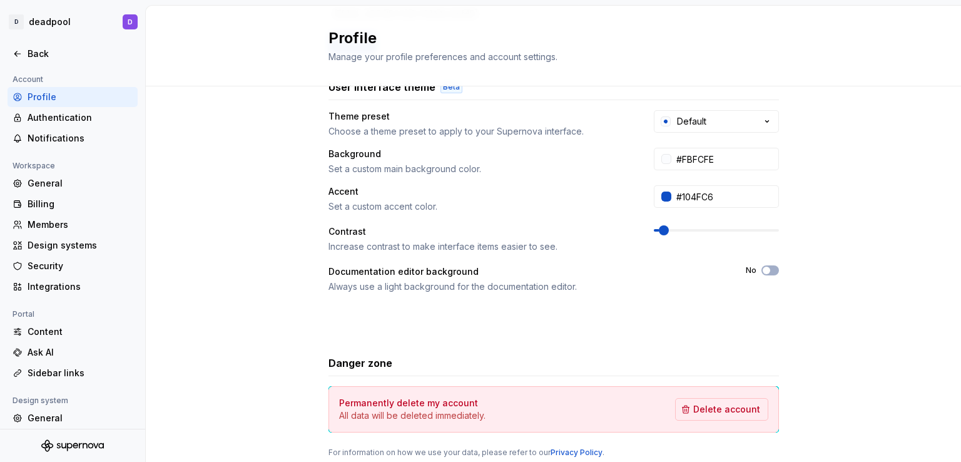
scroll to position [213, 0]
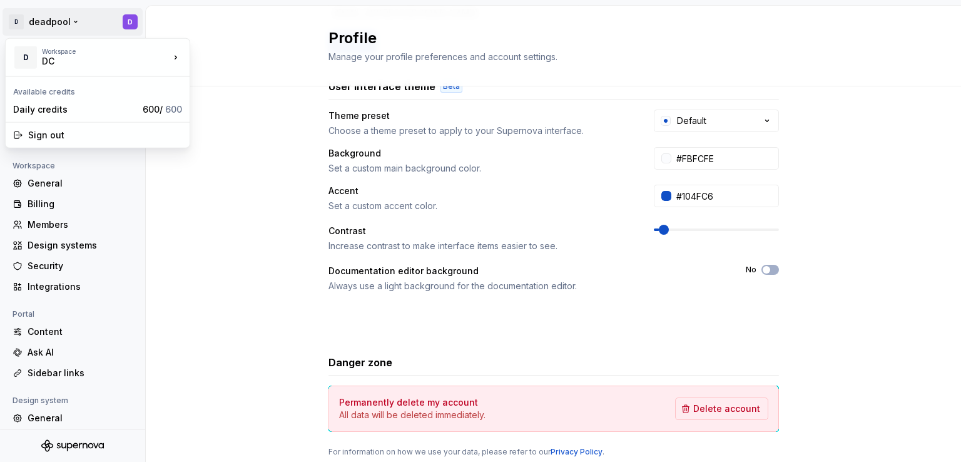
click at [128, 25] on html "D deadpool D Back Account Profile Authentication Notifications Workspace Genera…" at bounding box center [480, 231] width 961 height 462
click at [126, 54] on div "Workspace" at bounding box center [106, 52] width 128 height 8
click at [61, 62] on div "DC" at bounding box center [95, 61] width 106 height 13
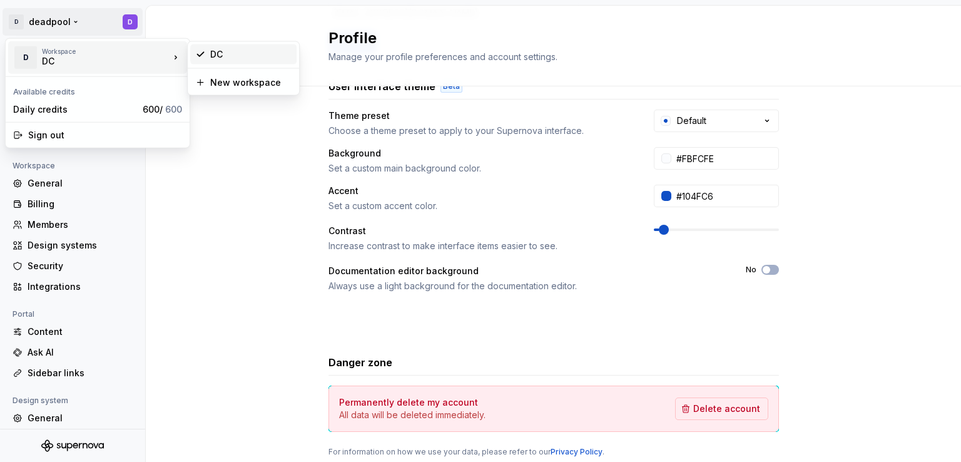
click at [227, 51] on div "DC" at bounding box center [250, 54] width 81 height 13
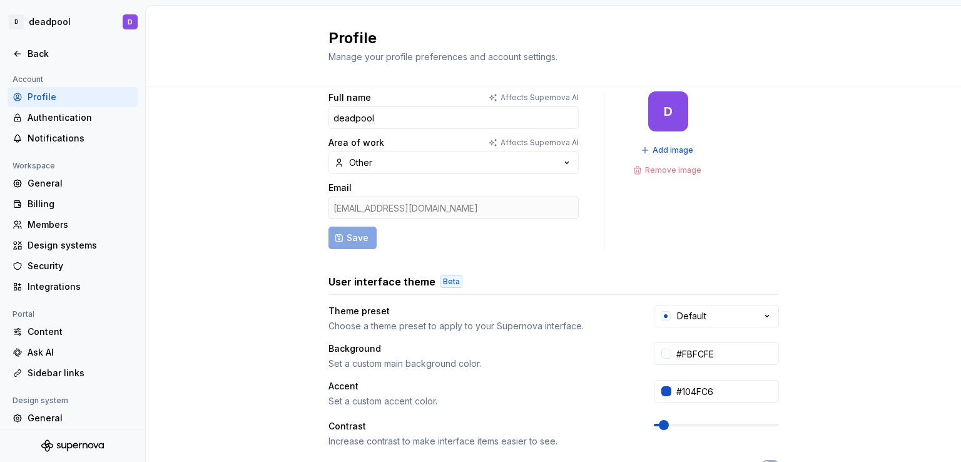
scroll to position [0, 0]
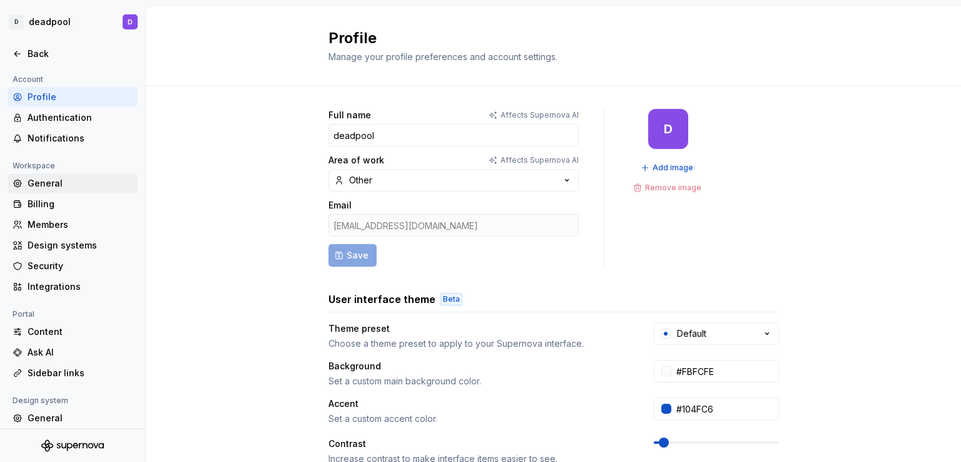
click at [33, 181] on div "General" at bounding box center [80, 183] width 105 height 13
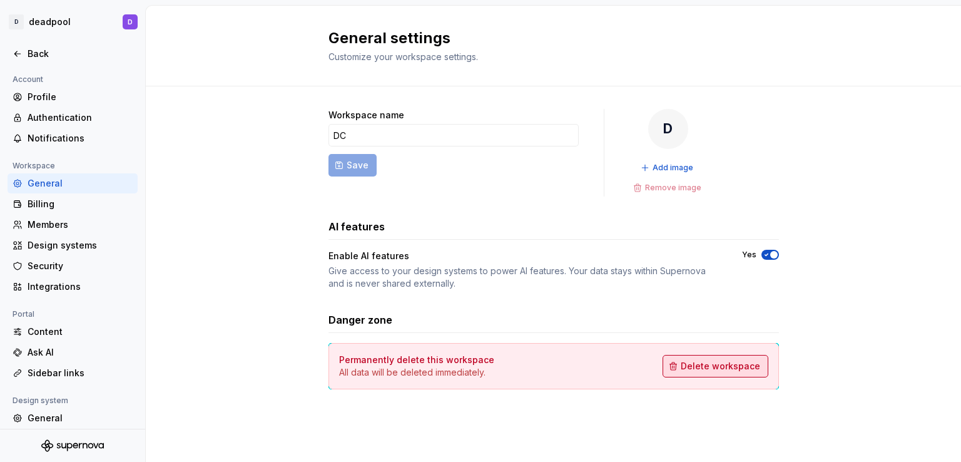
click at [740, 361] on span "Delete workspace" at bounding box center [720, 366] width 79 height 13
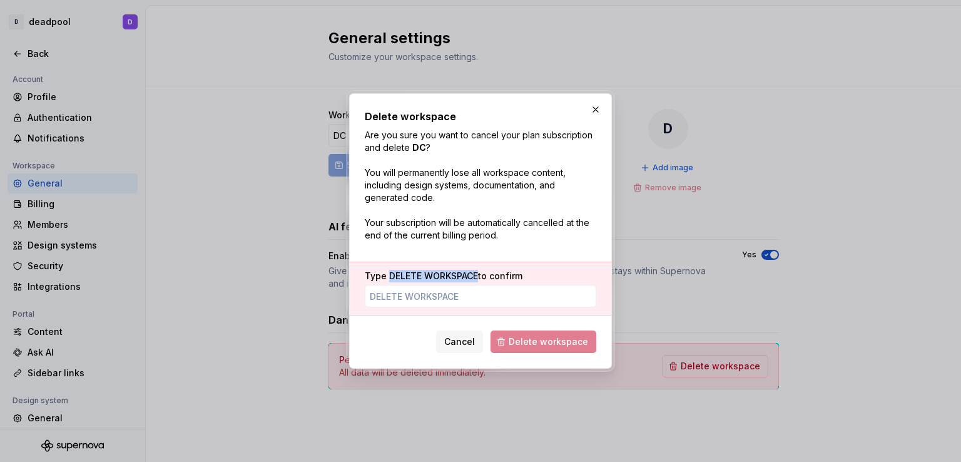
drag, startPoint x: 388, startPoint y: 273, endPoint x: 478, endPoint y: 283, distance: 90.7
click at [478, 283] on div "Type DELETE WORKSPACE to confirm" at bounding box center [481, 289] width 232 height 38
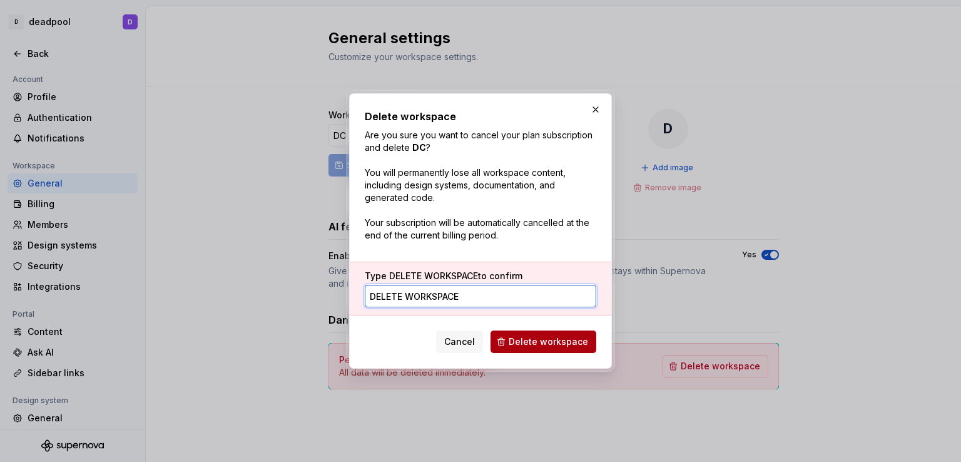
type input "DELETE WORKSPACE"
click at [553, 344] on span "Delete workspace" at bounding box center [548, 341] width 79 height 13
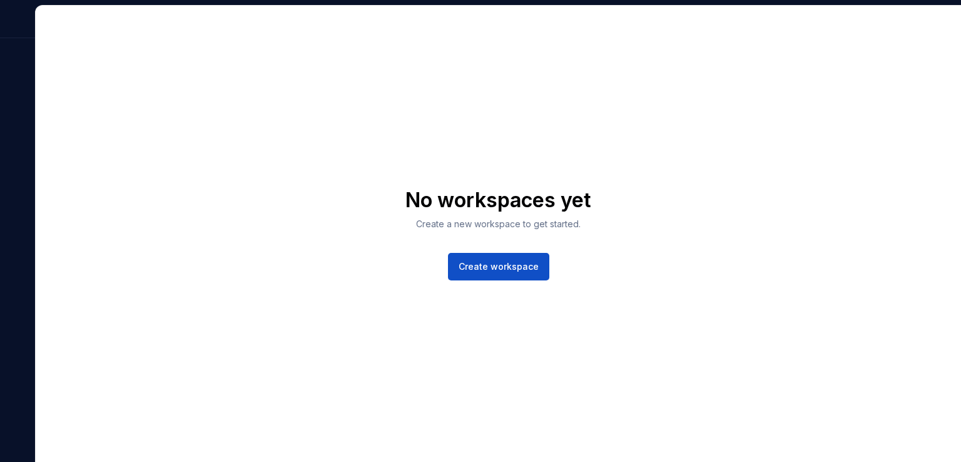
drag, startPoint x: 33, startPoint y: 2, endPoint x: 305, endPoint y: 285, distance: 393.5
click at [305, 285] on div "No workspaces yet Create a new workspace to get started. Create workspace" at bounding box center [480, 231] width 961 height 462
click at [512, 270] on span "Create workspace" at bounding box center [499, 266] width 80 height 13
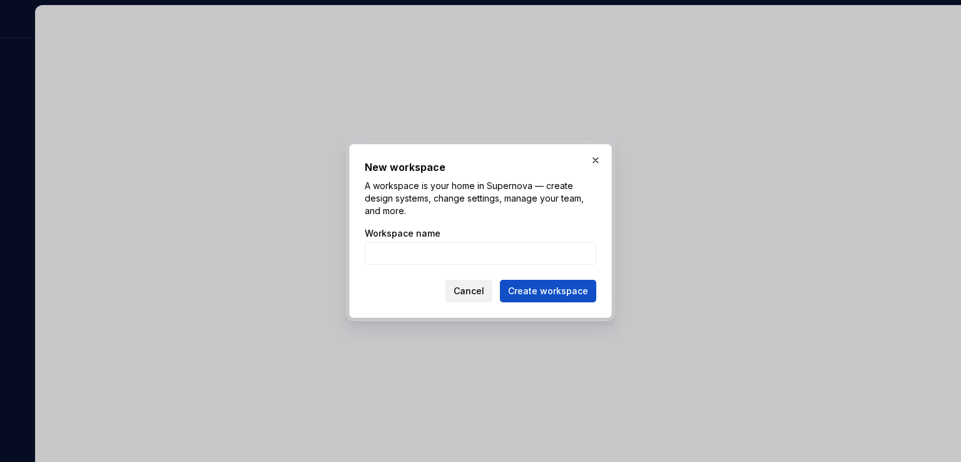
click at [476, 293] on span "Cancel" at bounding box center [469, 291] width 31 height 13
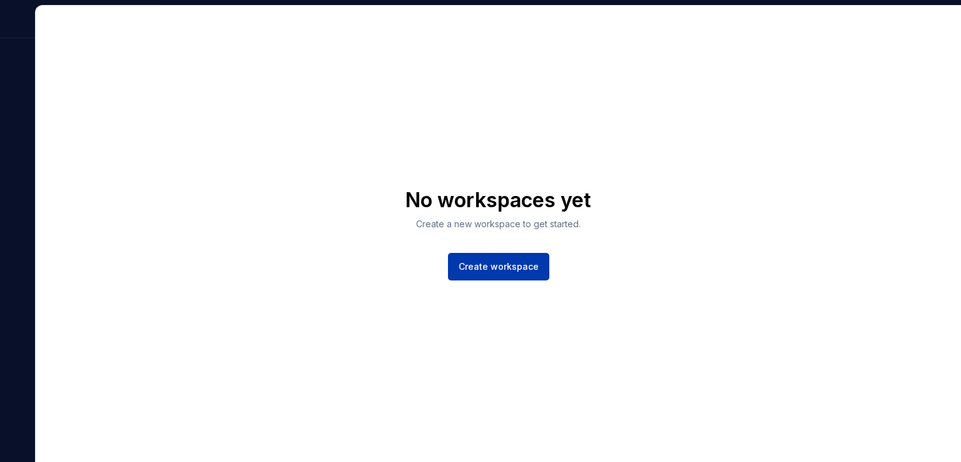
click at [496, 266] on span "Create workspace" at bounding box center [499, 266] width 80 height 13
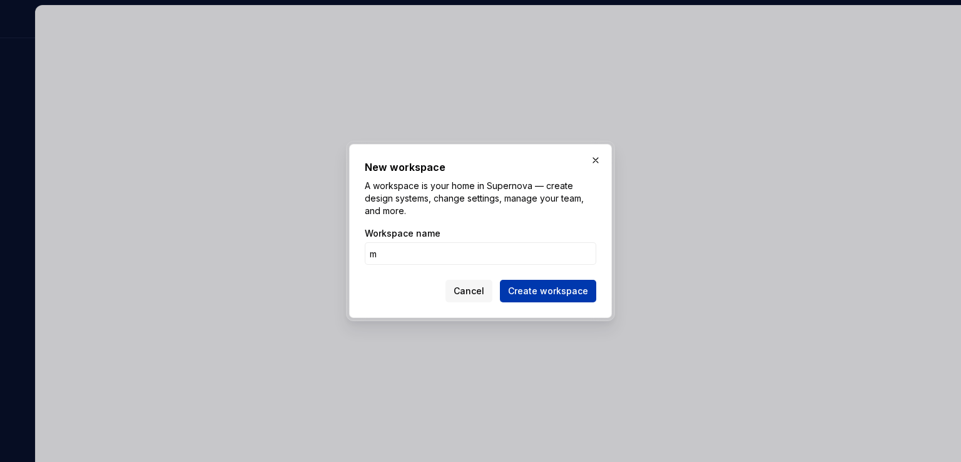
click at [538, 293] on span "Create workspace" at bounding box center [548, 291] width 80 height 13
type input "m,"
click at [538, 293] on span "Create workspace" at bounding box center [548, 291] width 80 height 13
